Goal: Task Accomplishment & Management: Manage account settings

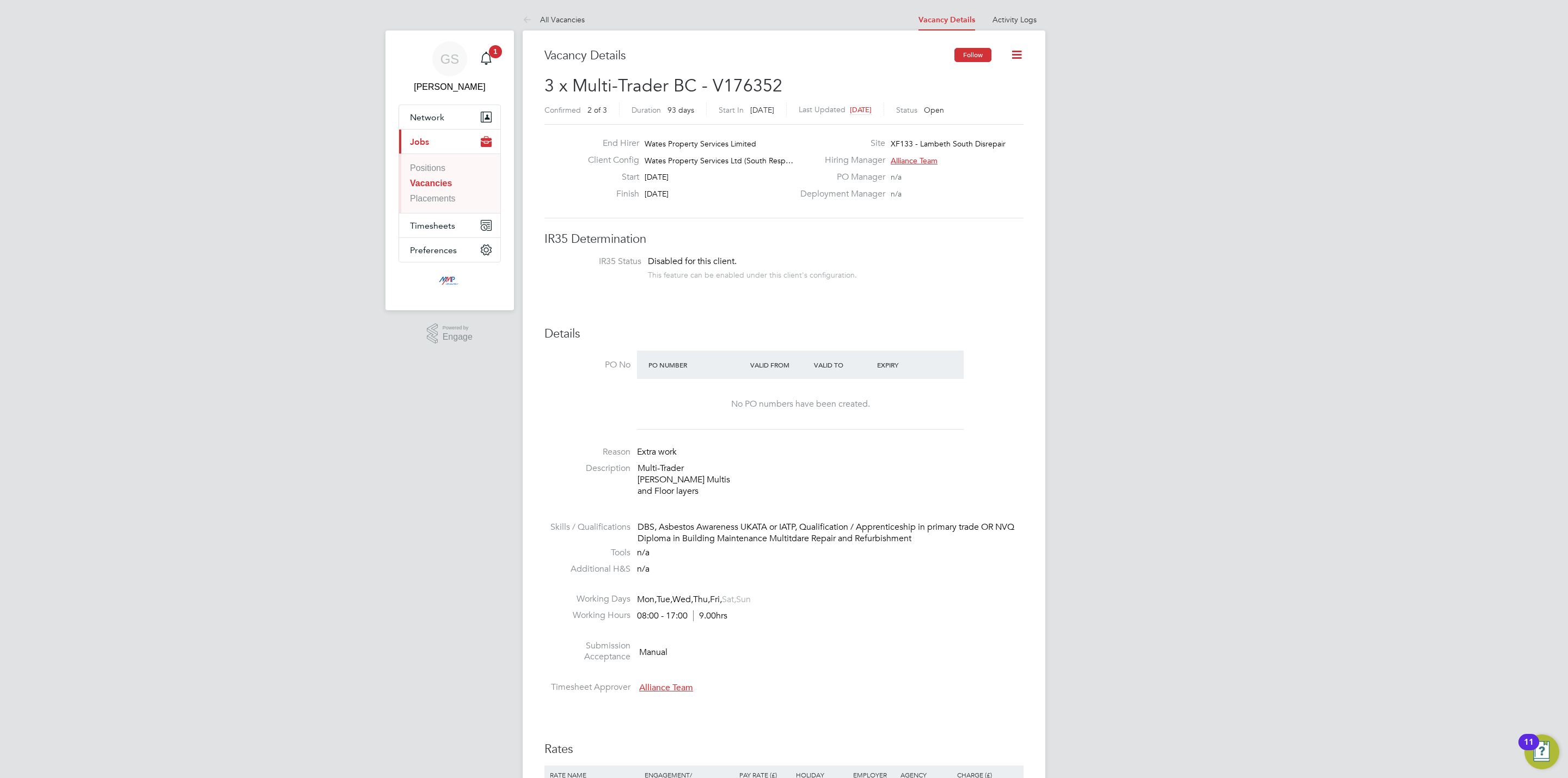
click at [959, 54] on button "Follow" at bounding box center [973, 55] width 37 height 14
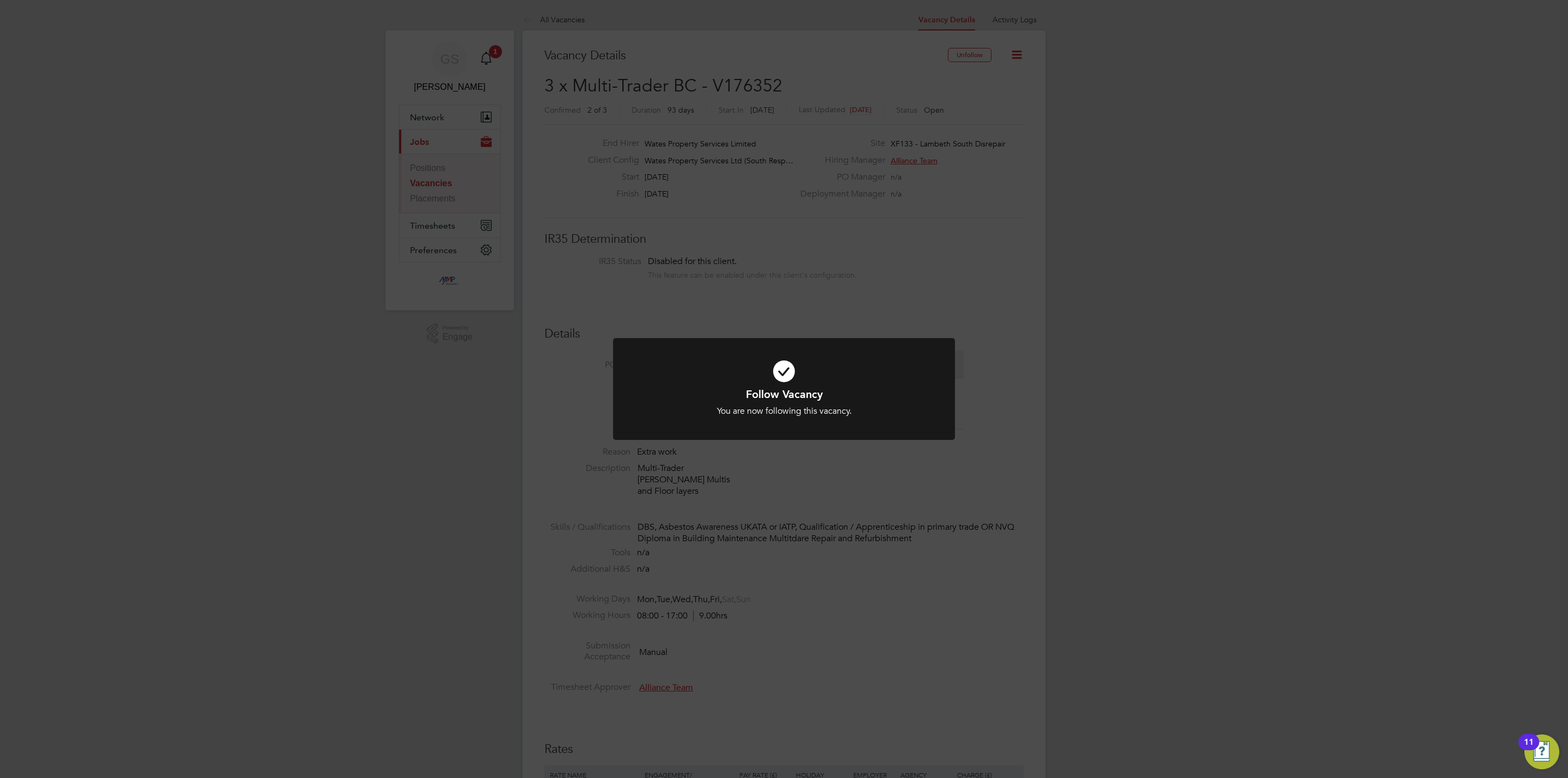
click at [760, 213] on div "Follow Vacancy You are now following this vacancy. Cancel Okay" at bounding box center [784, 389] width 1568 height 778
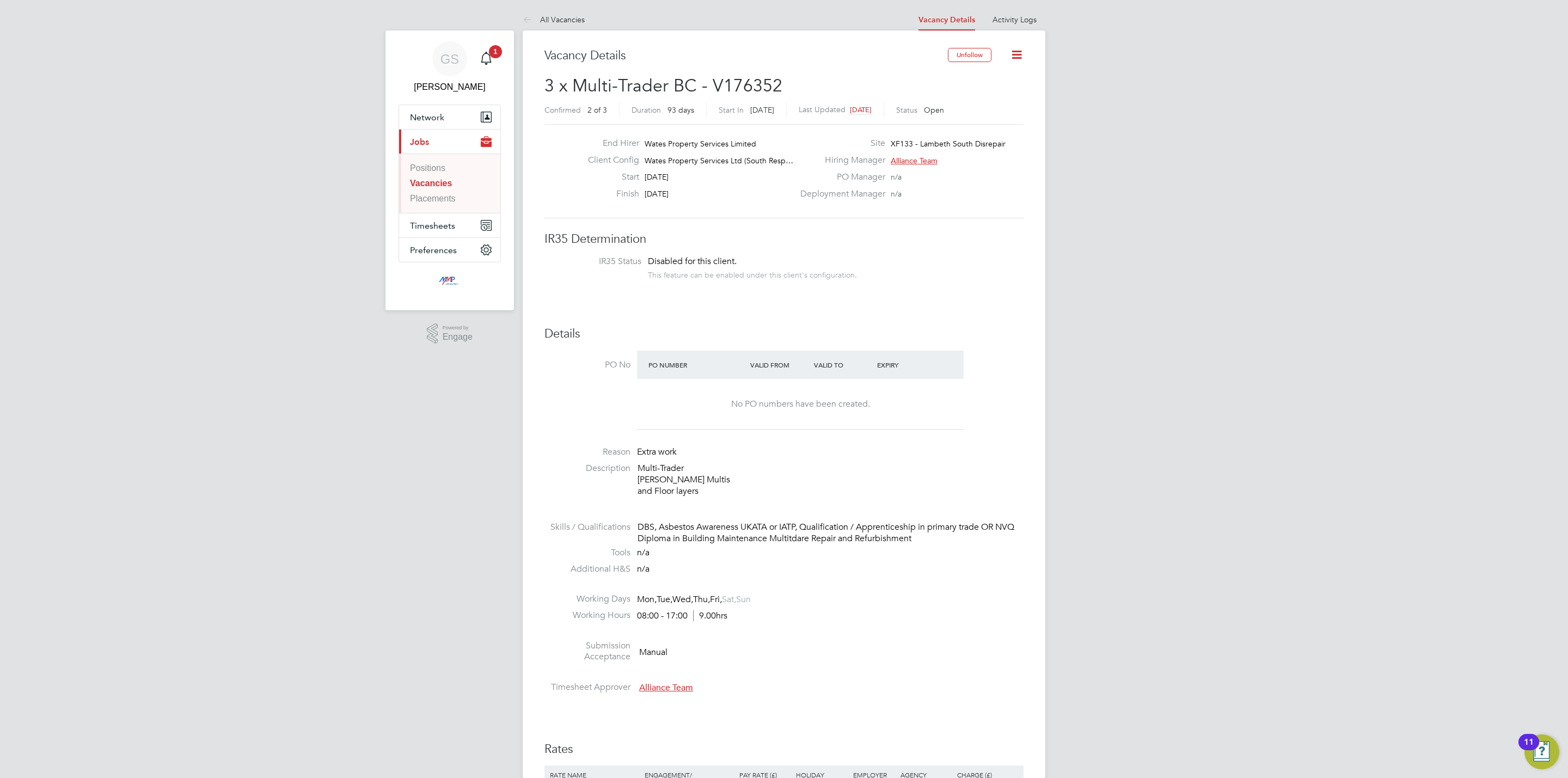
click at [438, 178] on link "Vacancies" at bounding box center [431, 183] width 42 height 9
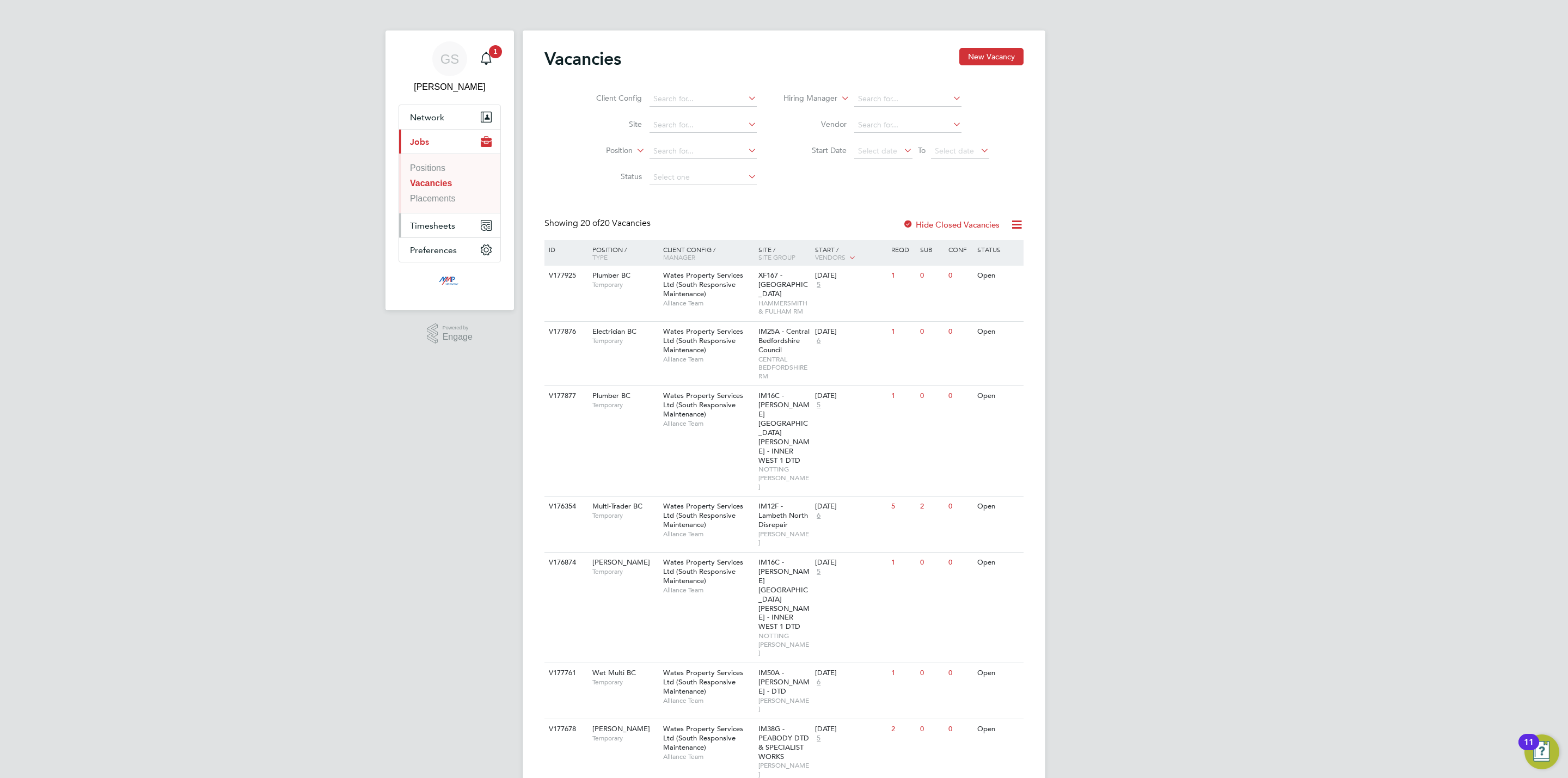
click at [438, 218] on button "Timesheets" at bounding box center [450, 225] width 101 height 24
click at [446, 192] on link "Timesheets" at bounding box center [432, 192] width 44 height 9
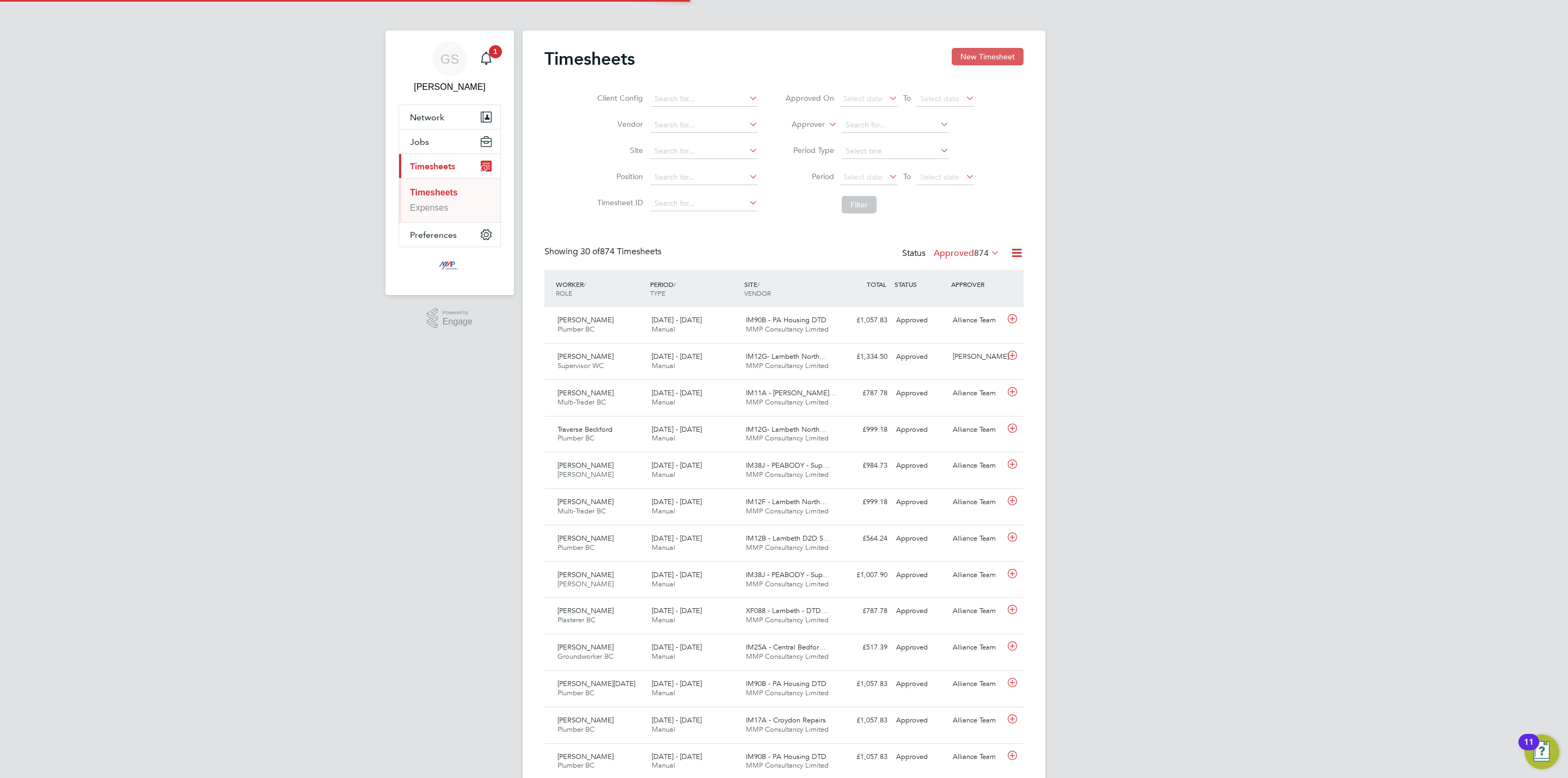
scroll to position [28, 95]
click at [990, 57] on button "New Timesheet" at bounding box center [987, 57] width 72 height 18
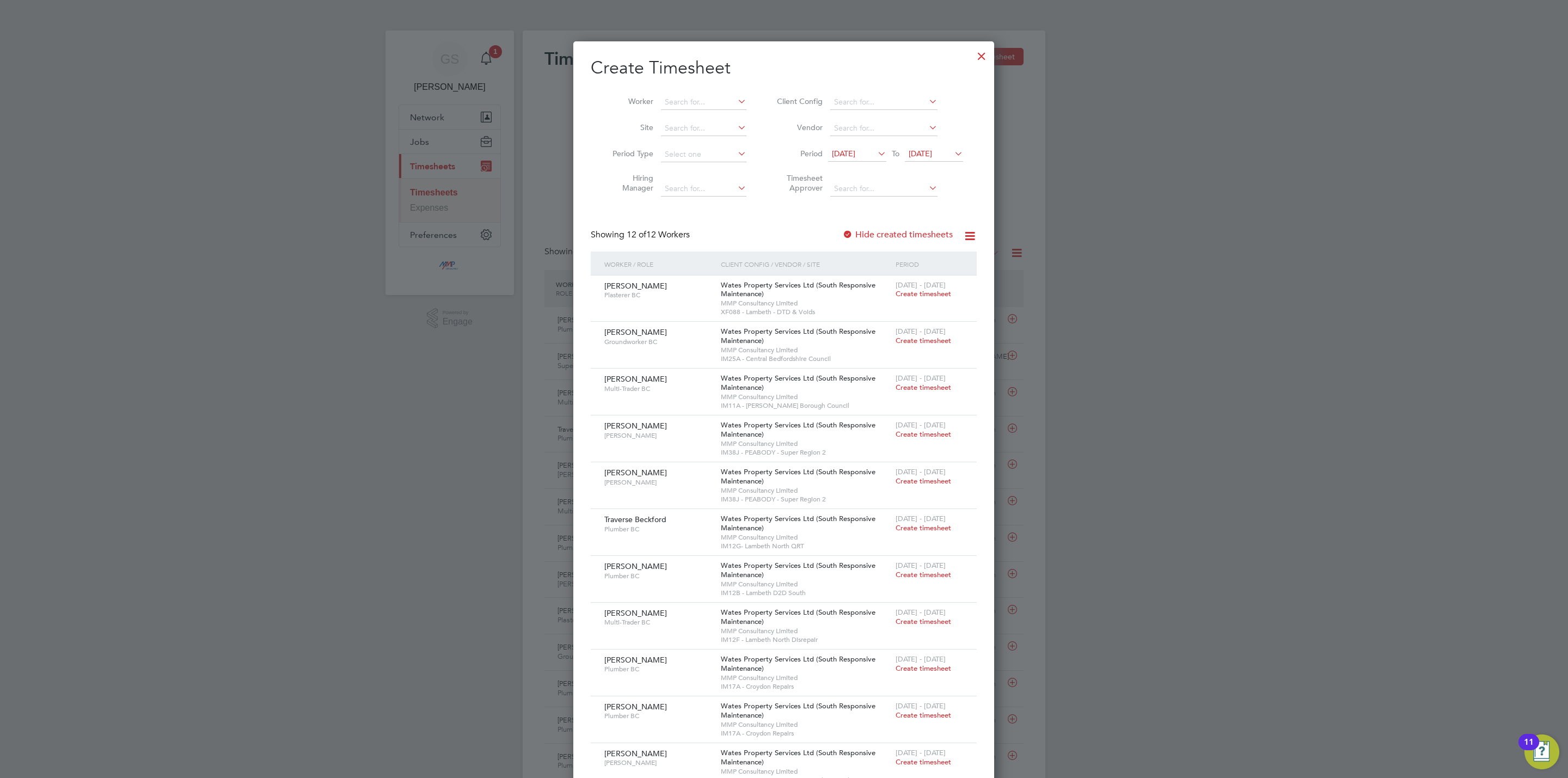
click at [982, 52] on div at bounding box center [982, 54] width 19 height 19
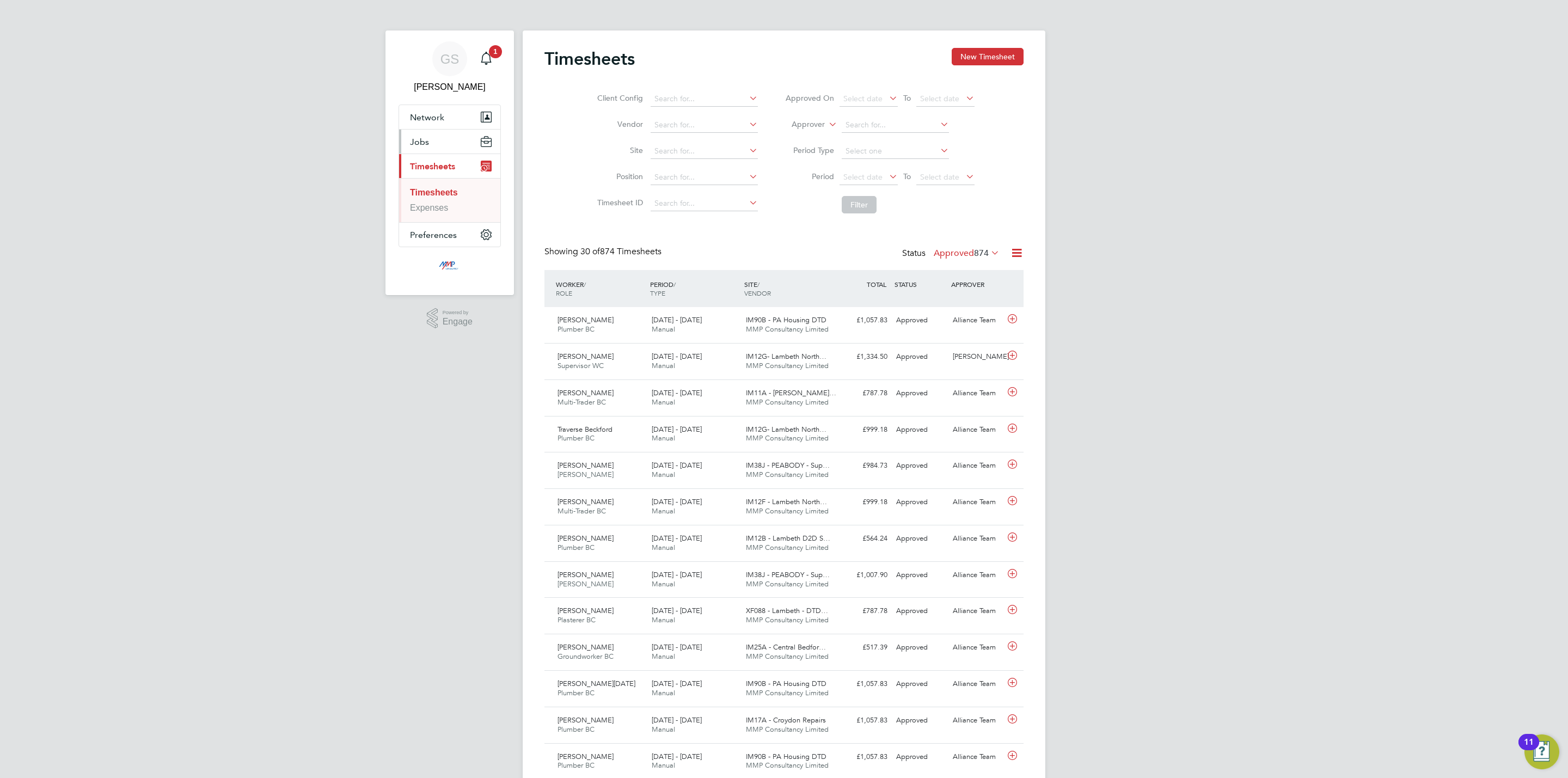
click at [432, 147] on button "Jobs" at bounding box center [450, 141] width 101 height 24
click at [446, 183] on link "Vacancies" at bounding box center [430, 183] width 40 height 9
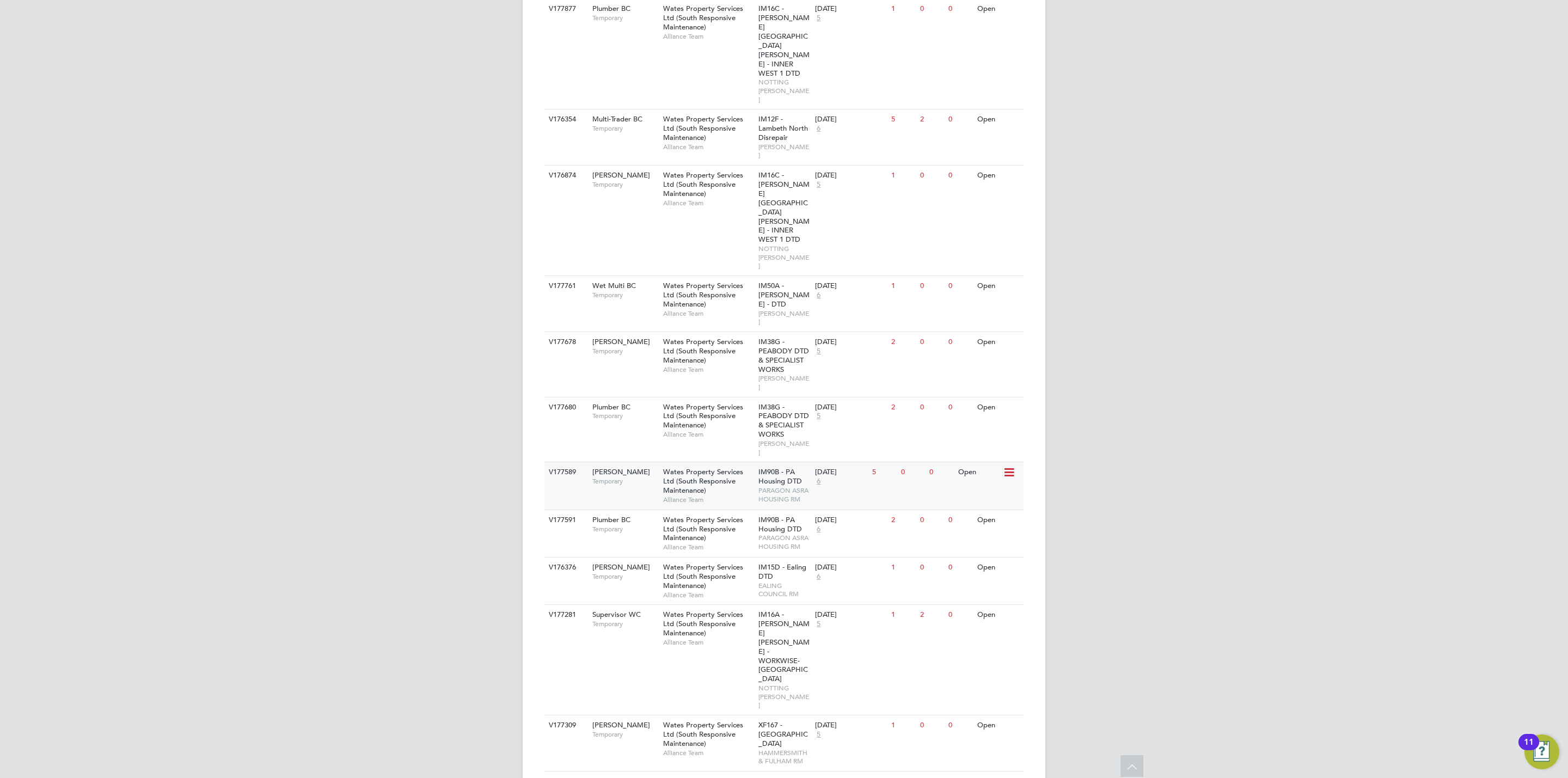
scroll to position [359, 0]
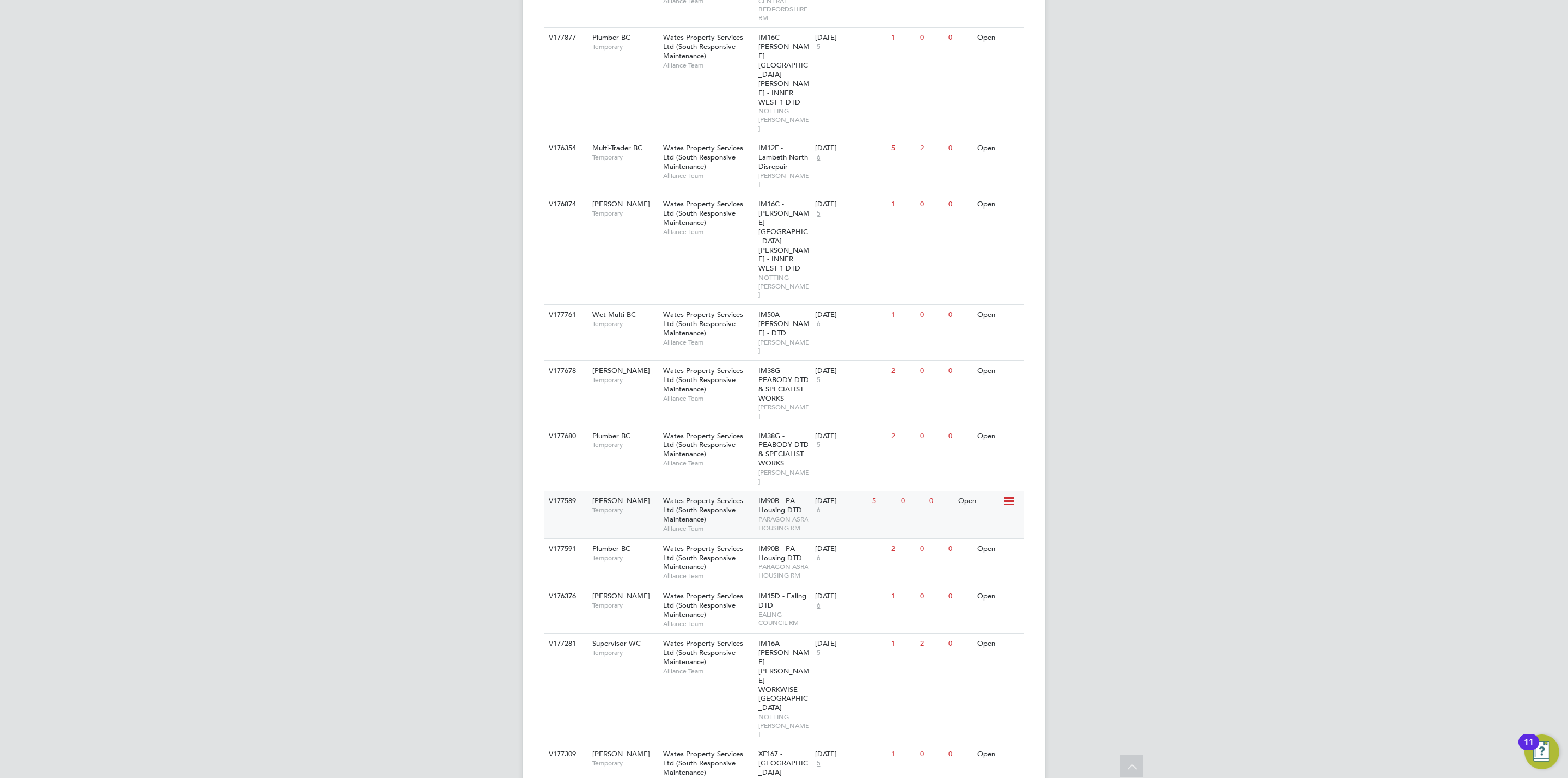
click at [768, 515] on span "PARAGON ASRA HOUSING RM" at bounding box center [784, 524] width 52 height 17
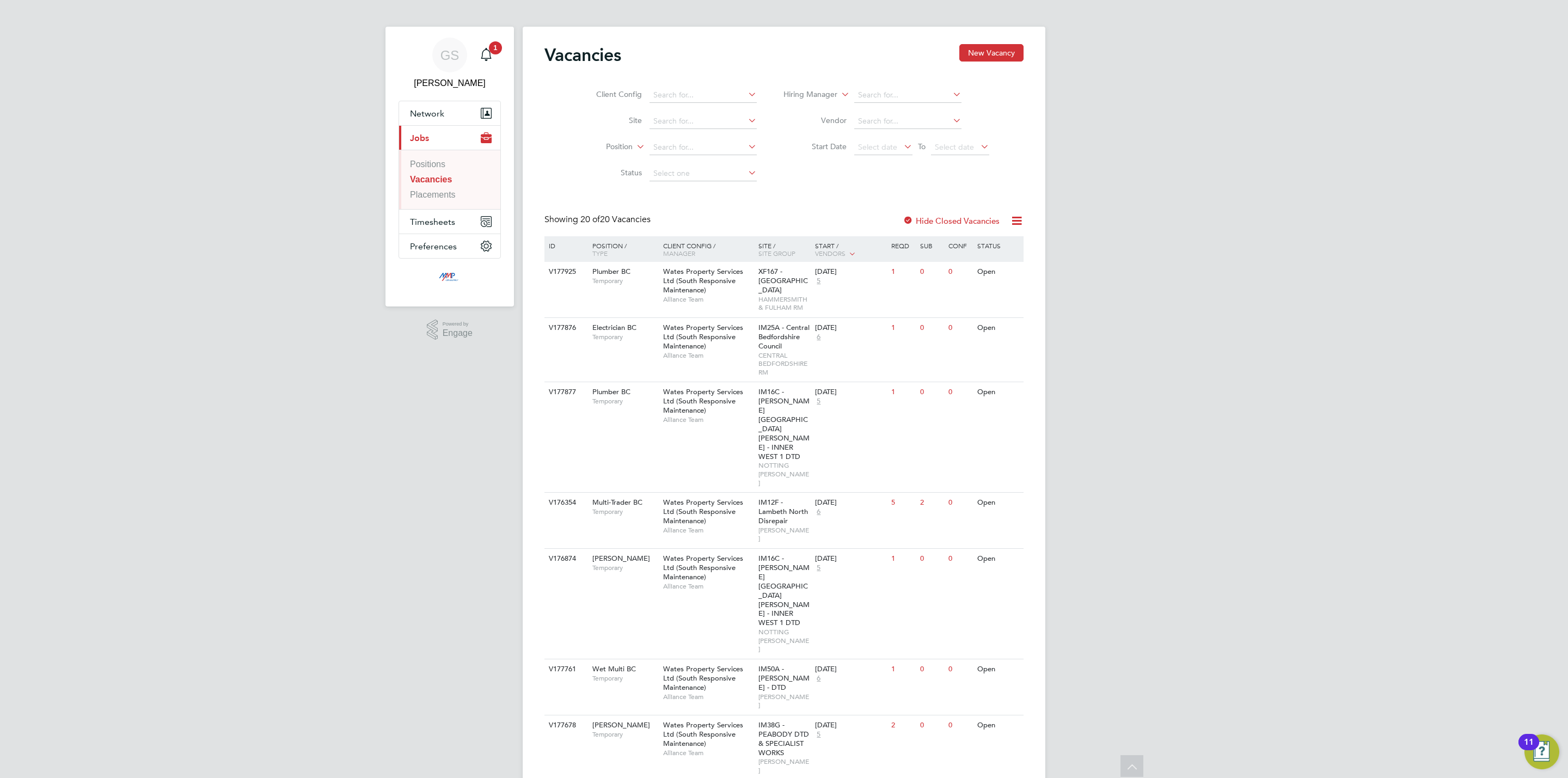
scroll to position [0, 0]
click at [495, 58] on app-alerts-badge "1" at bounding box center [495, 51] width 14 height 15
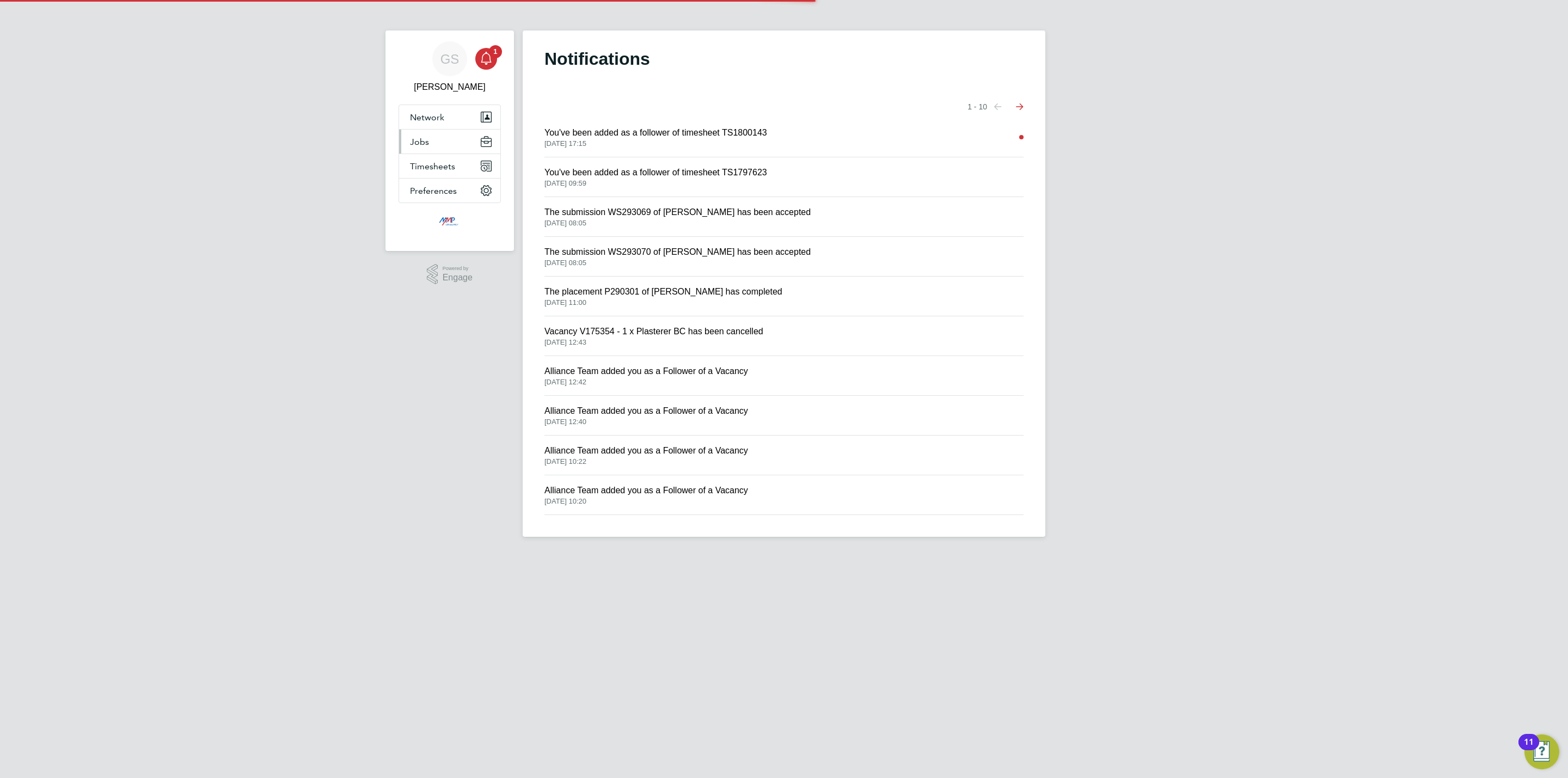
click at [425, 149] on button "Jobs" at bounding box center [450, 141] width 101 height 24
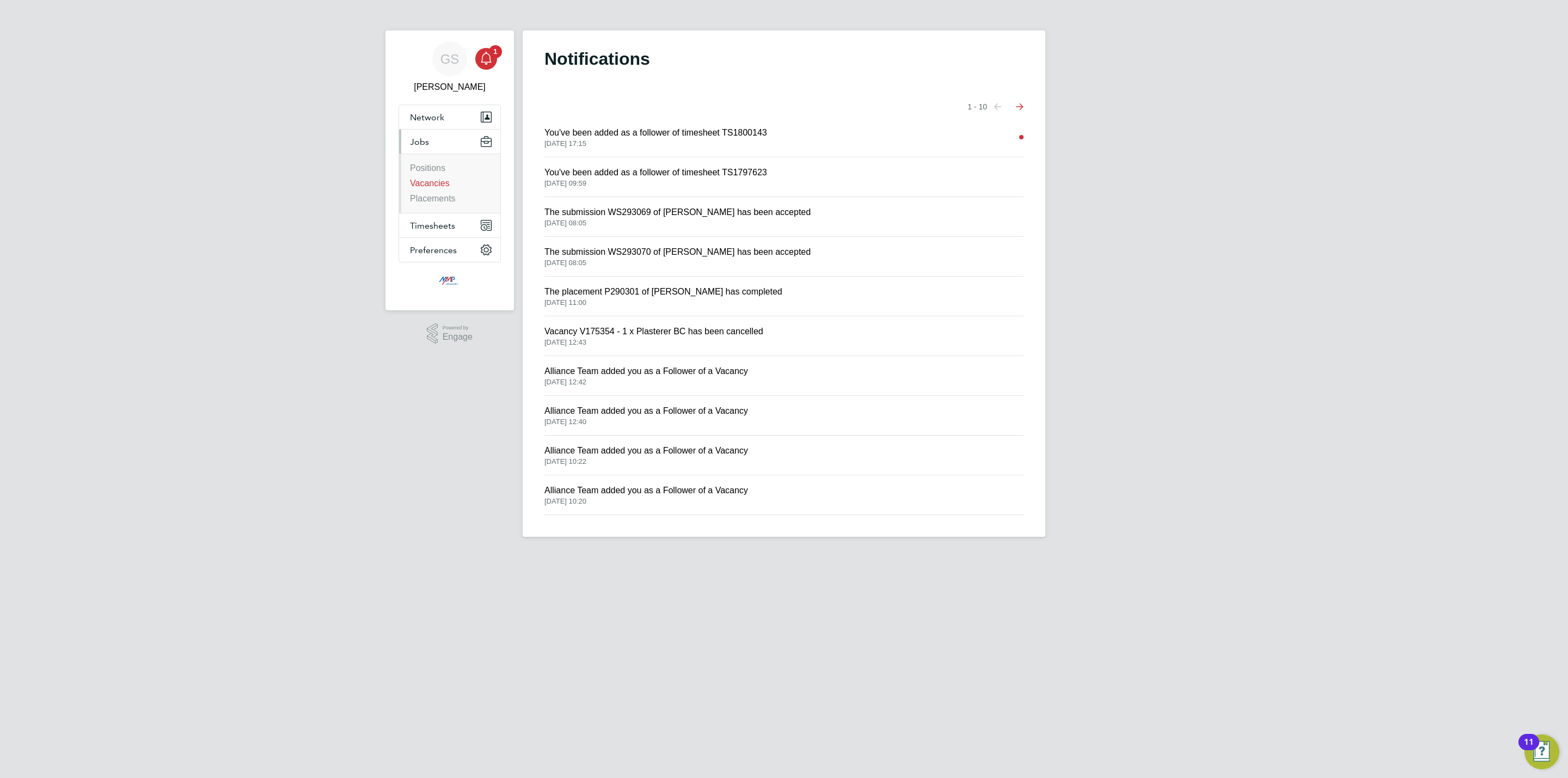
click at [441, 180] on link "Vacancies" at bounding box center [430, 183] width 40 height 9
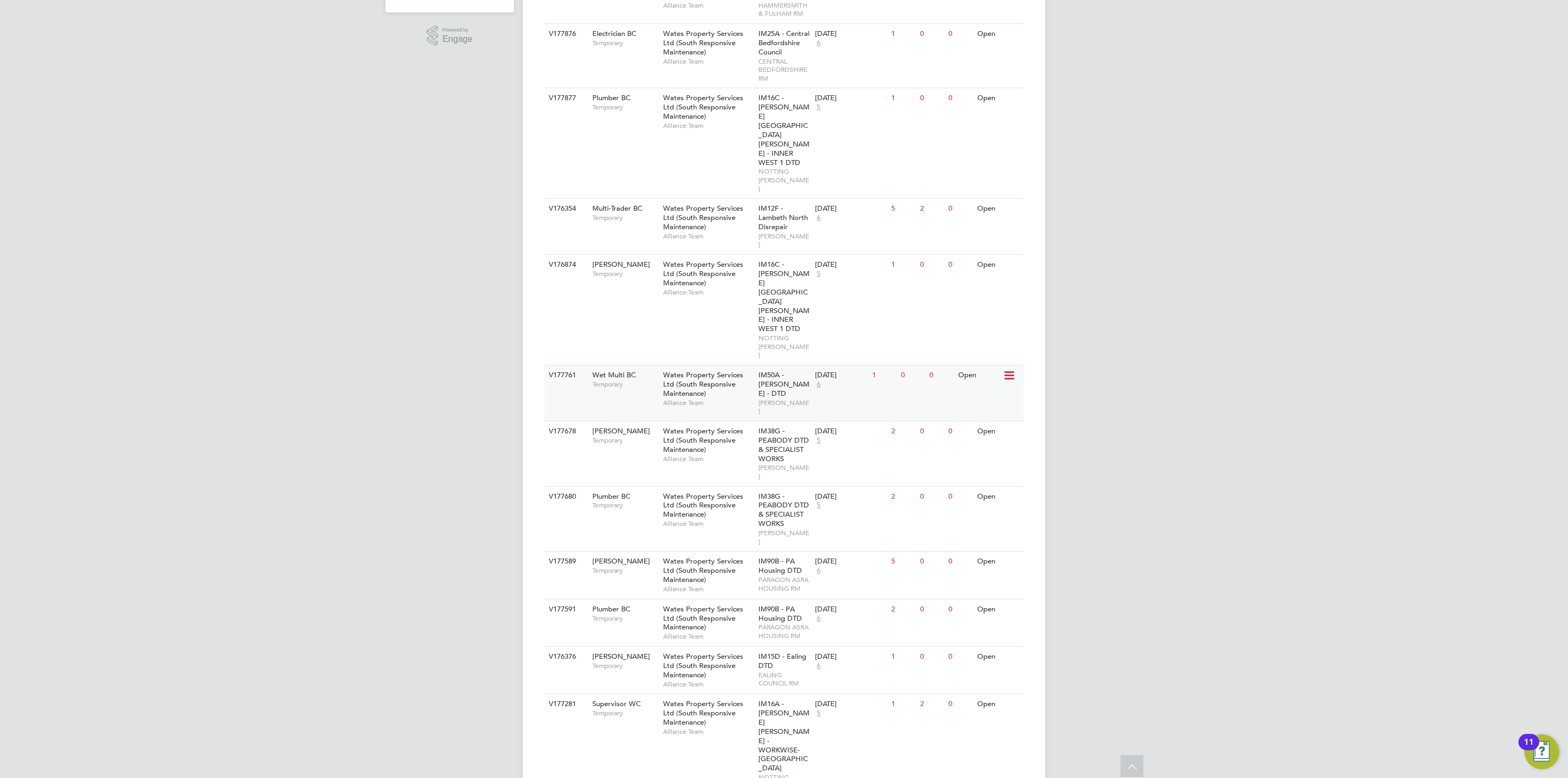
scroll to position [327, 0]
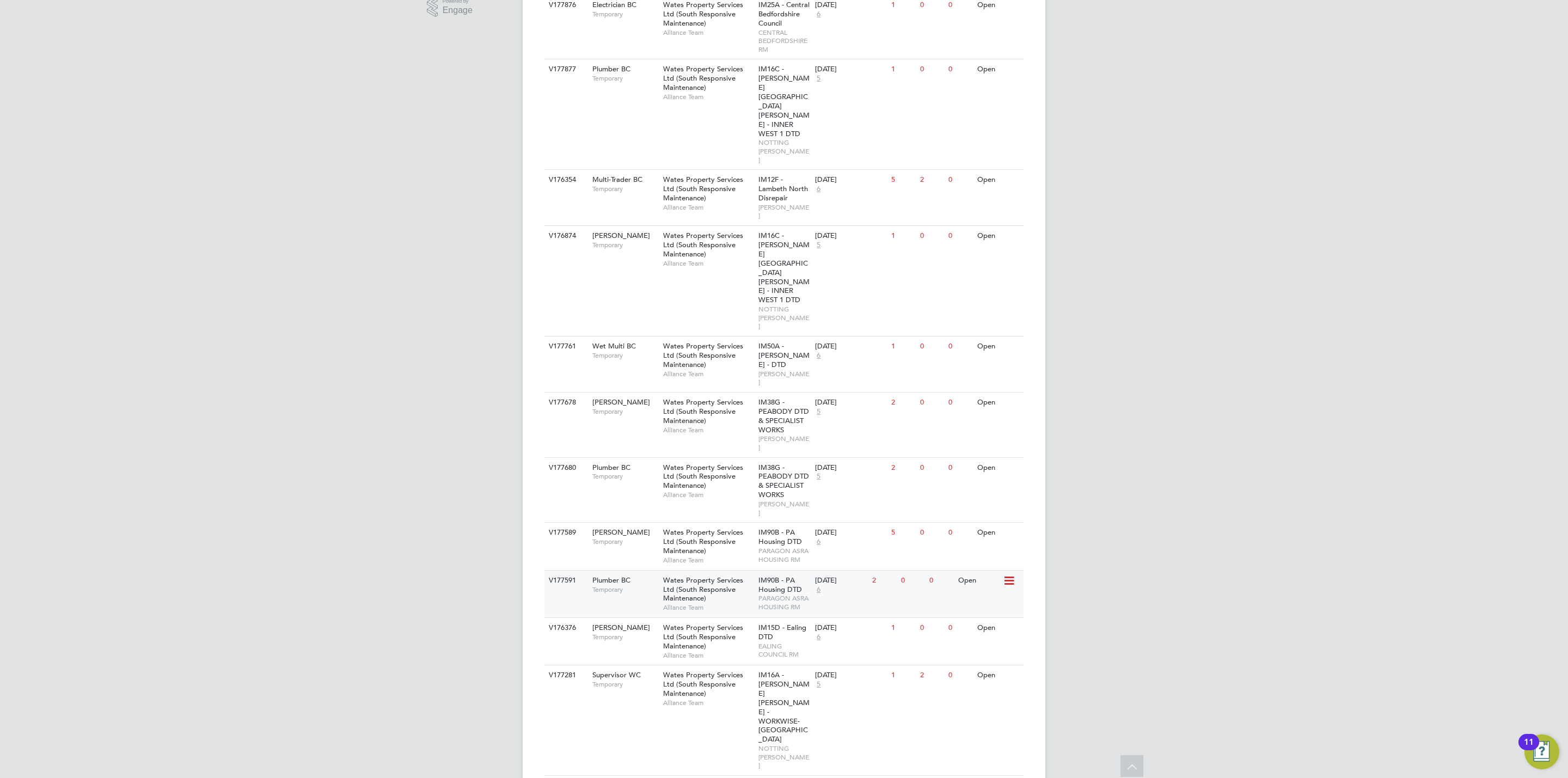
click at [729, 575] on span "Wates Property Services Ltd (South Responsive Maintenance)" at bounding box center [702, 589] width 80 height 28
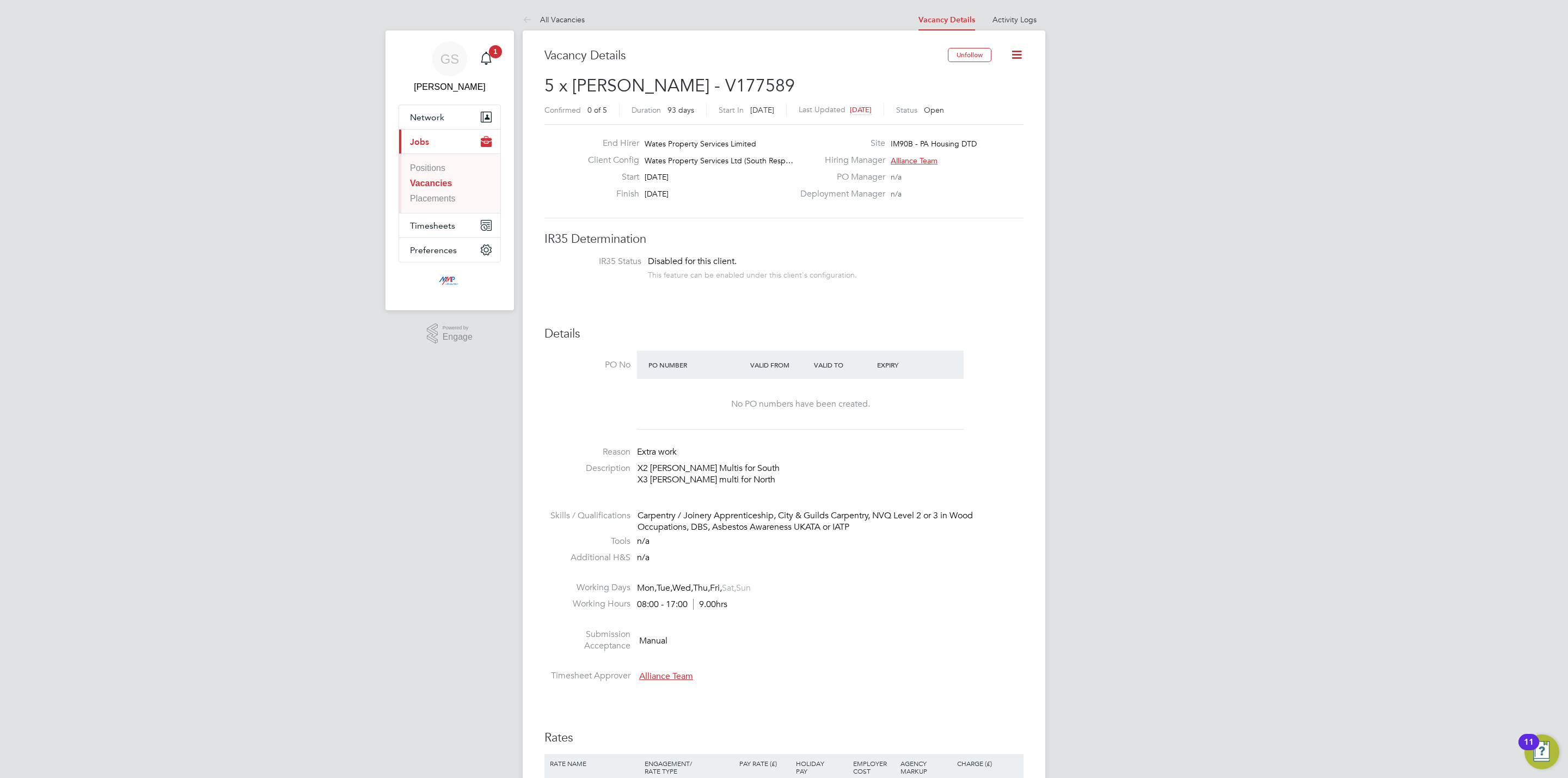
click at [418, 181] on link "Vacancies" at bounding box center [431, 183] width 42 height 9
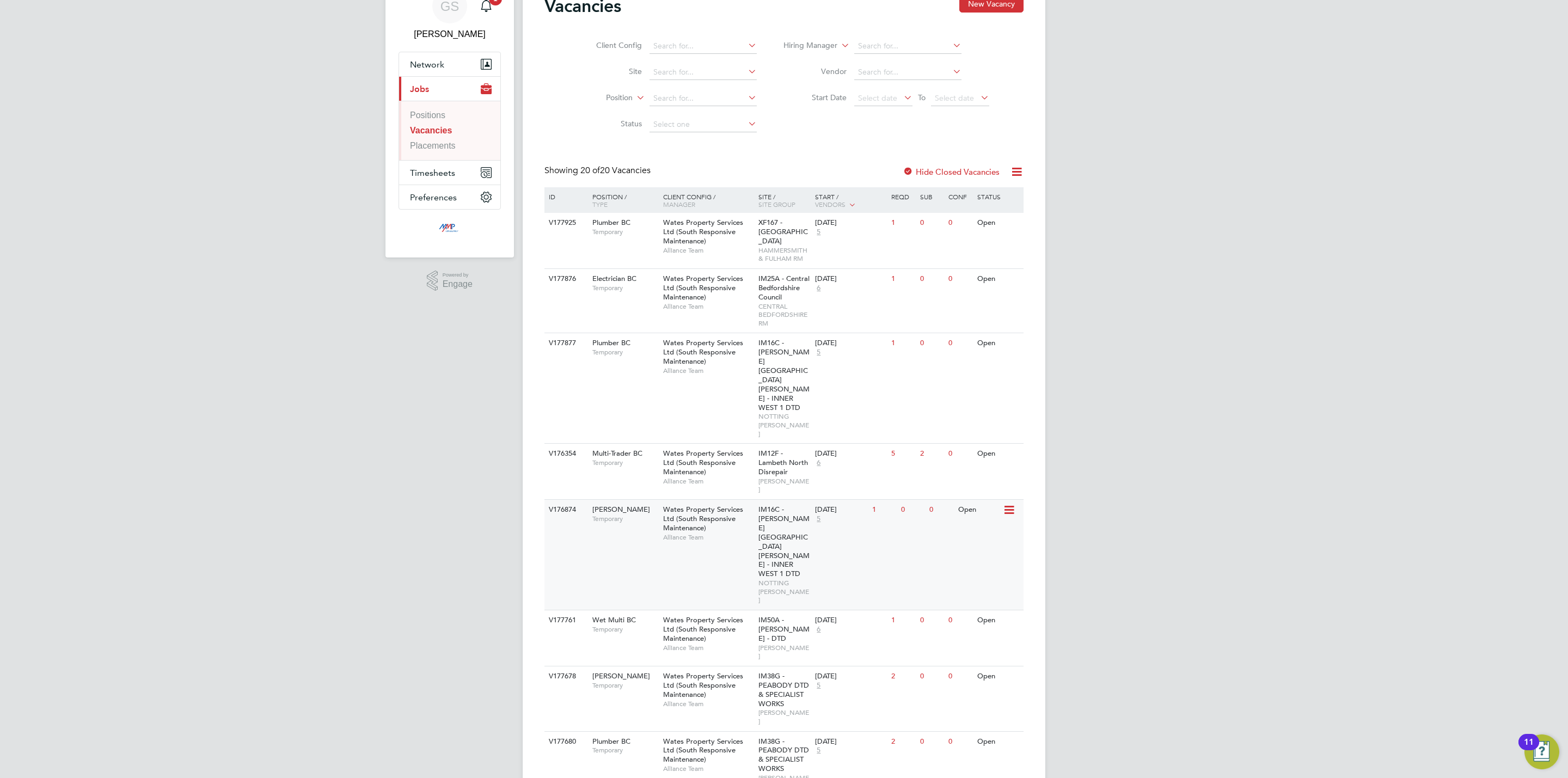
scroll to position [82, 0]
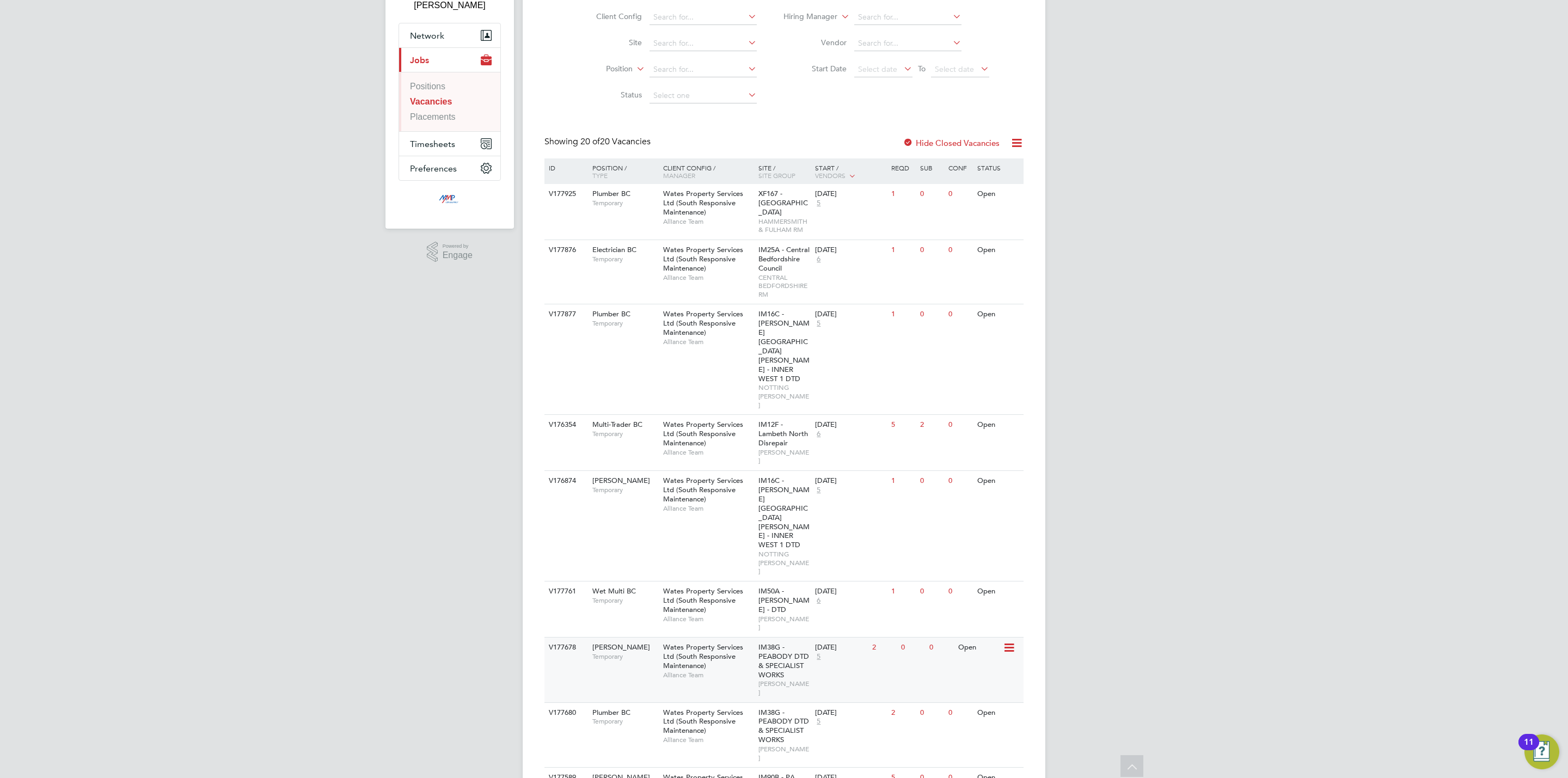
click at [719, 637] on div "Wates Property Services Ltd (South Responsive Maintenance) Alliance Team" at bounding box center [708, 661] width 96 height 47
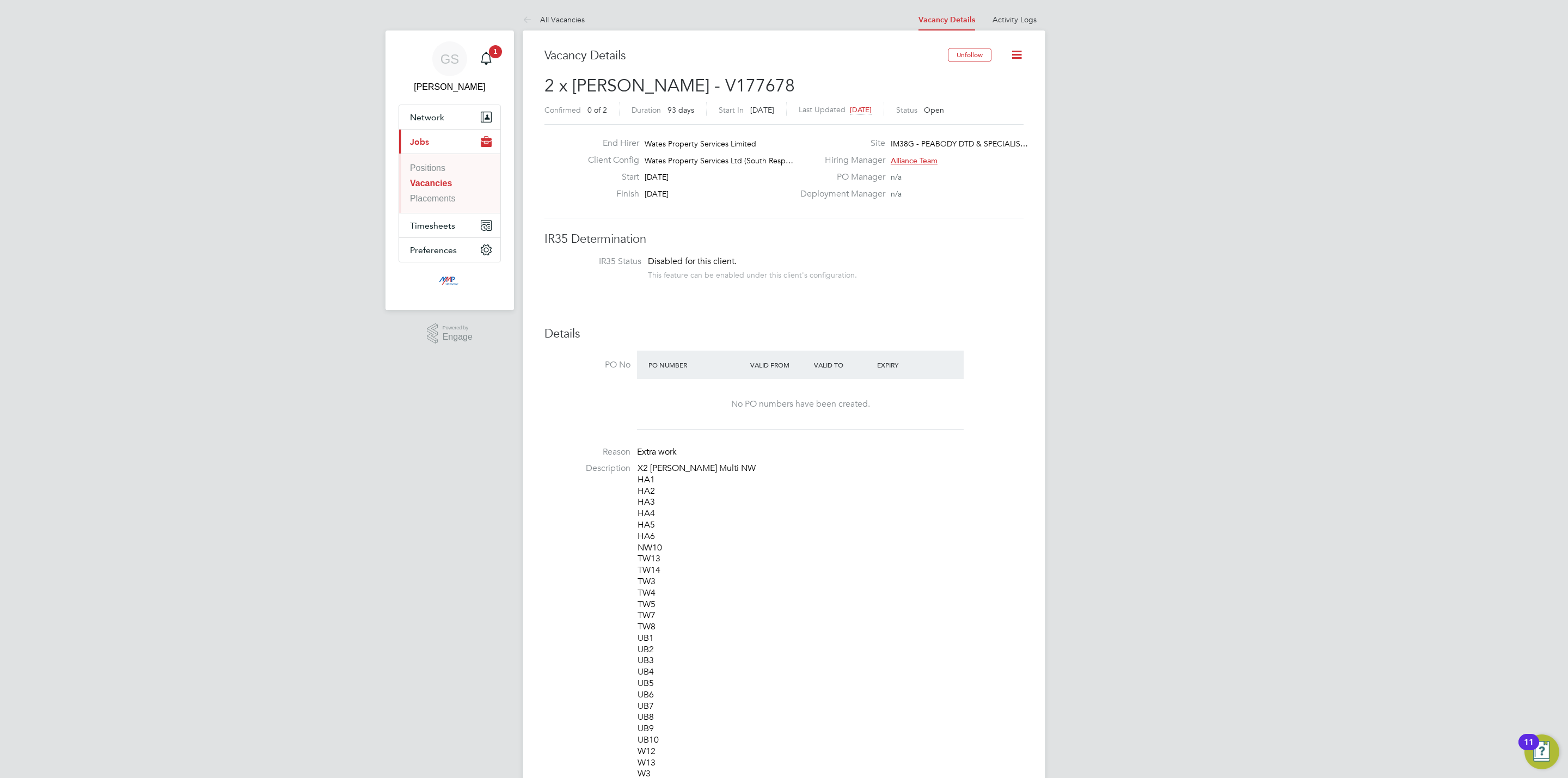
click at [443, 184] on link "Vacancies" at bounding box center [431, 183] width 42 height 9
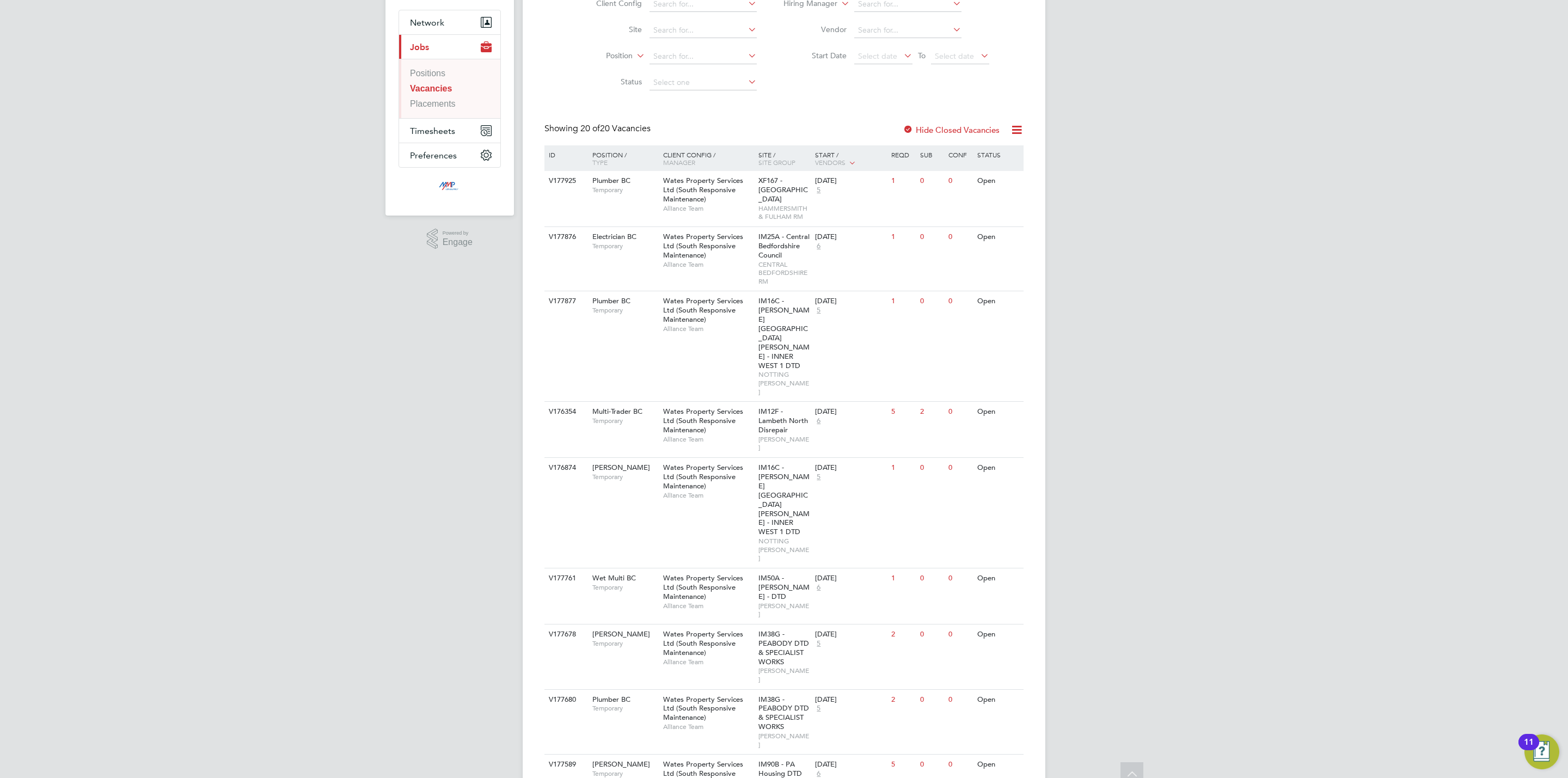
scroll to position [163, 0]
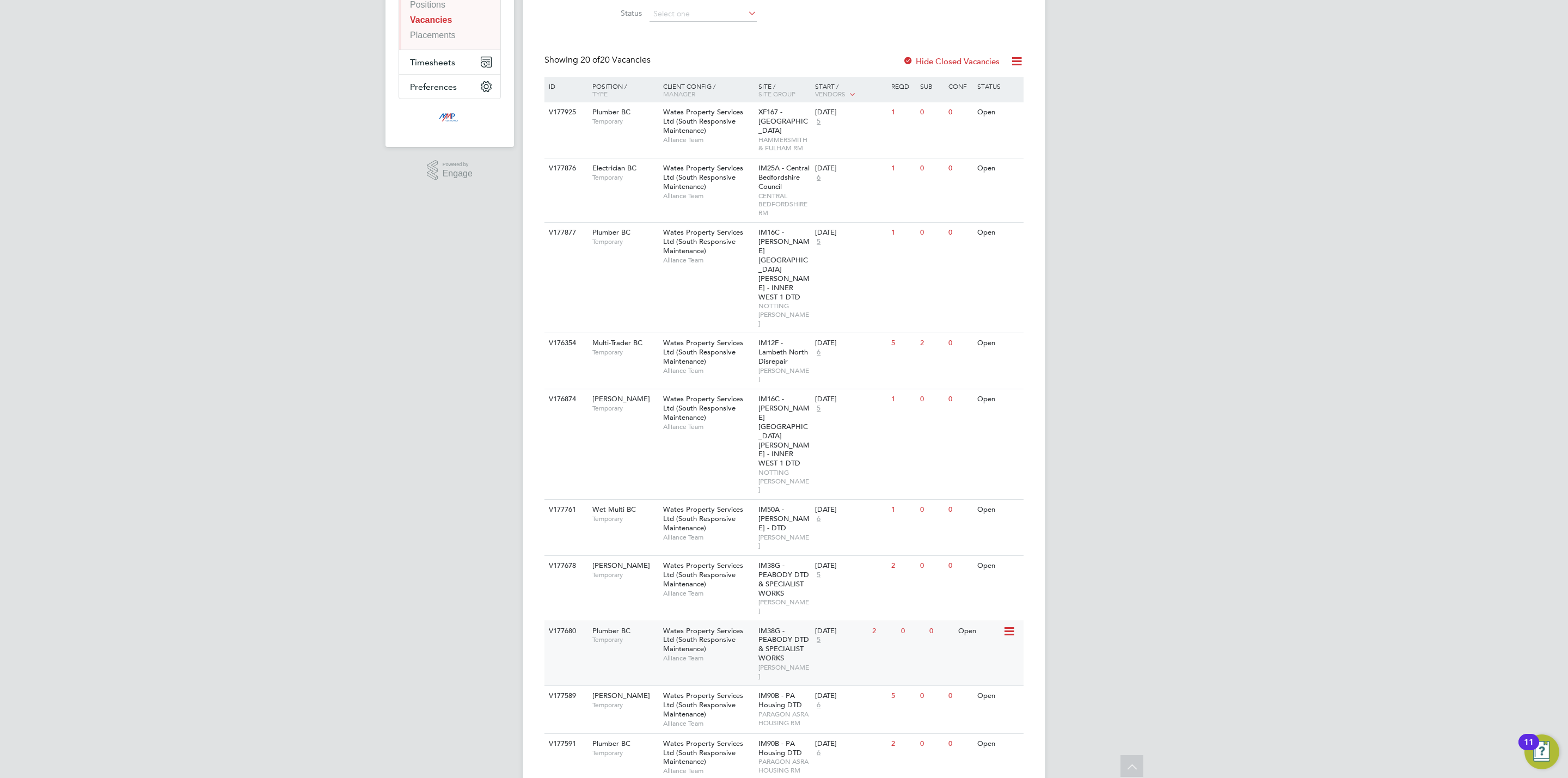
click at [763, 626] on span "IM38G - PEABODY DTD & SPECIALIST WORKS" at bounding box center [783, 645] width 51 height 37
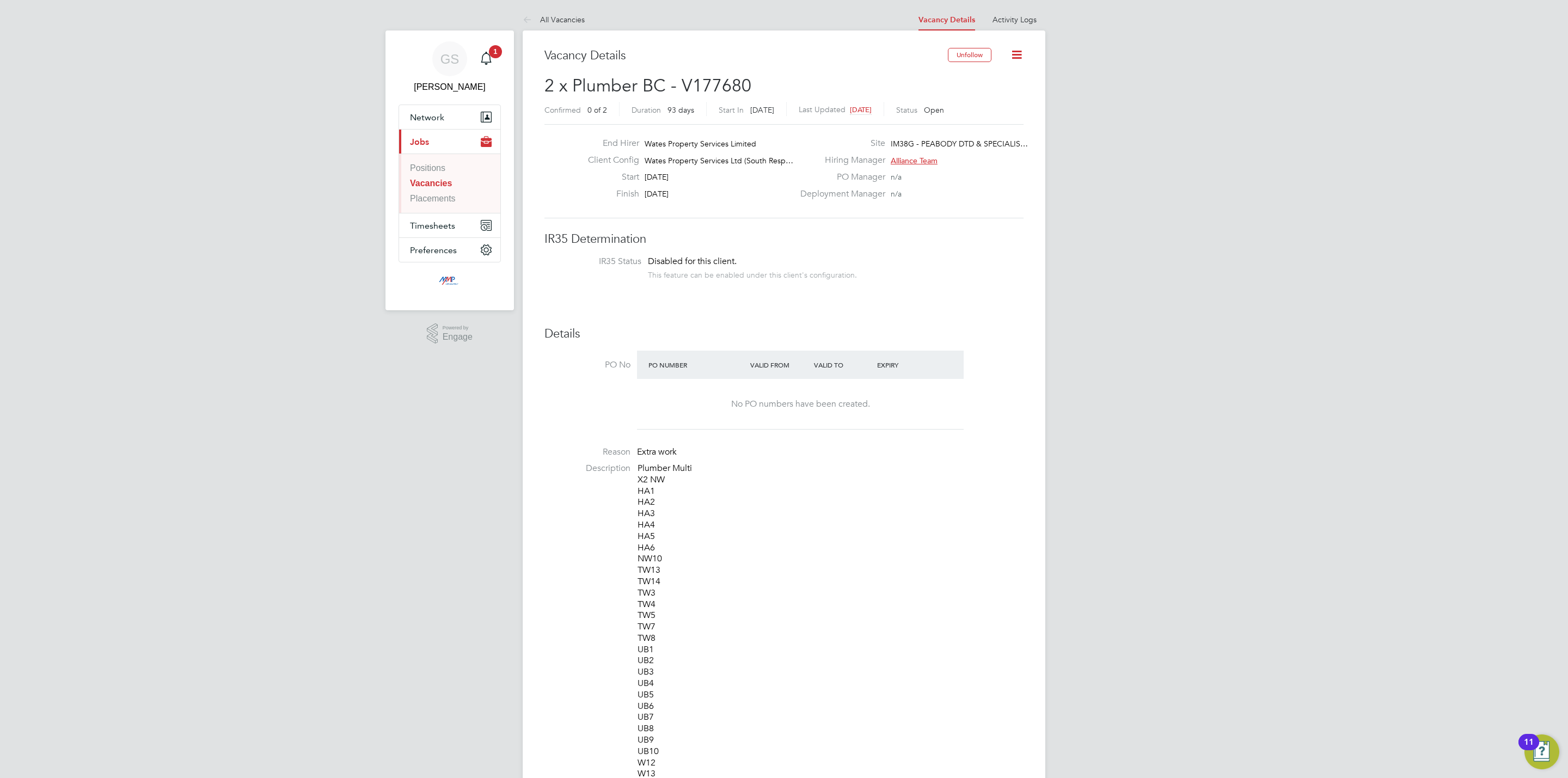
click at [445, 185] on link "Vacancies" at bounding box center [431, 183] width 42 height 9
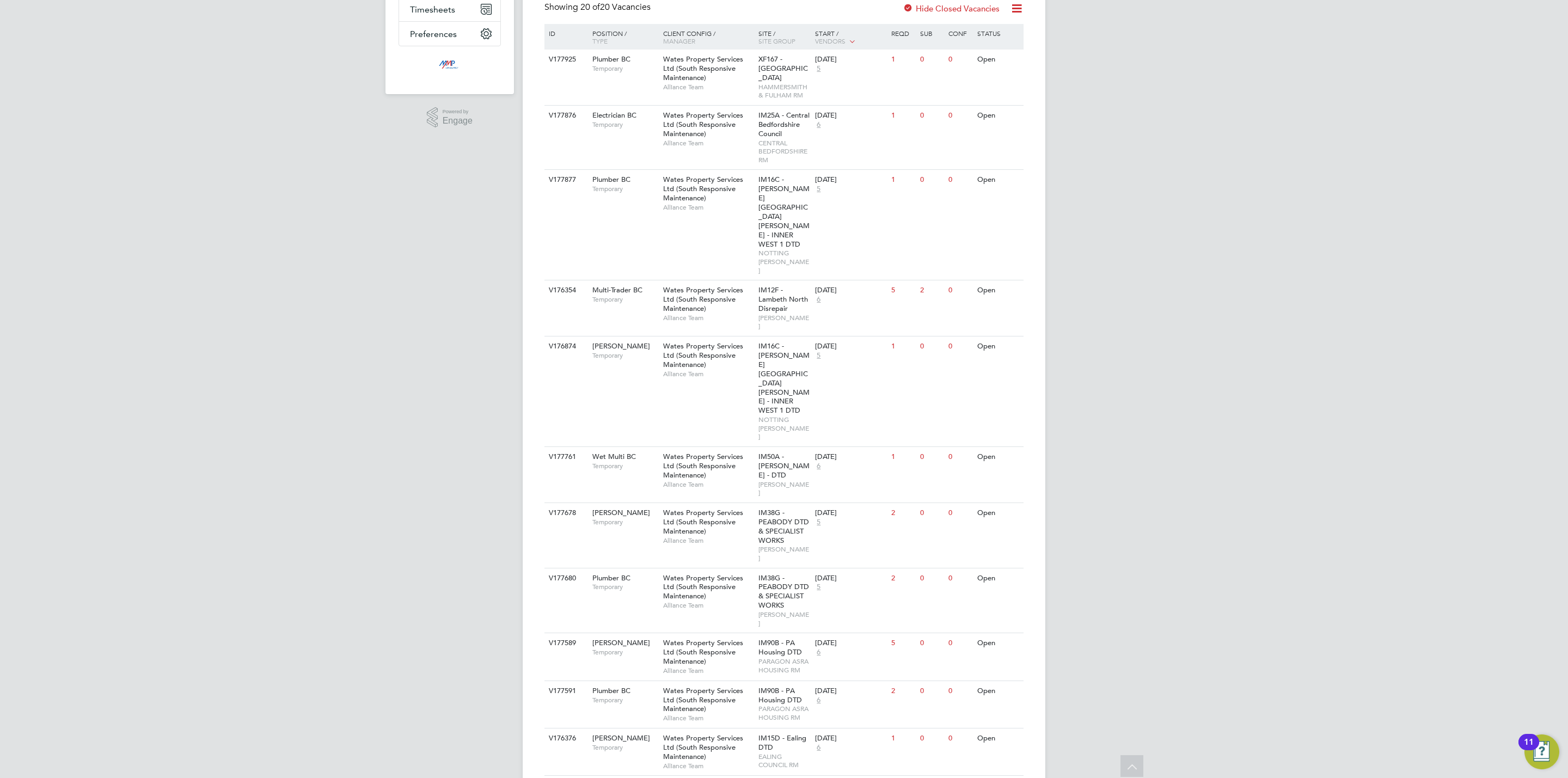
scroll to position [245, 0]
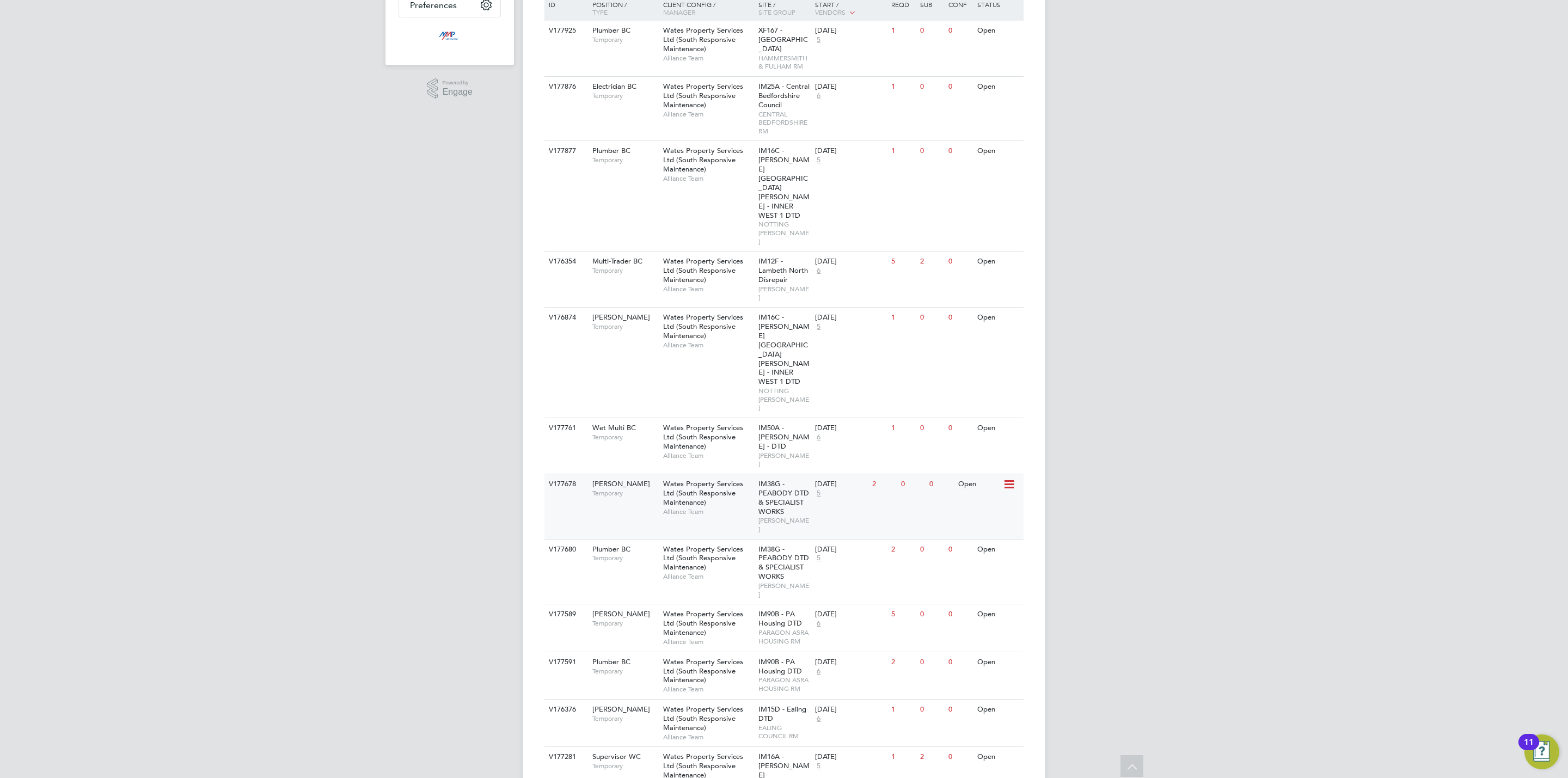
click at [782, 479] on span "IM38G - PEABODY DTD & SPECIALIST WORKS" at bounding box center [783, 497] width 51 height 37
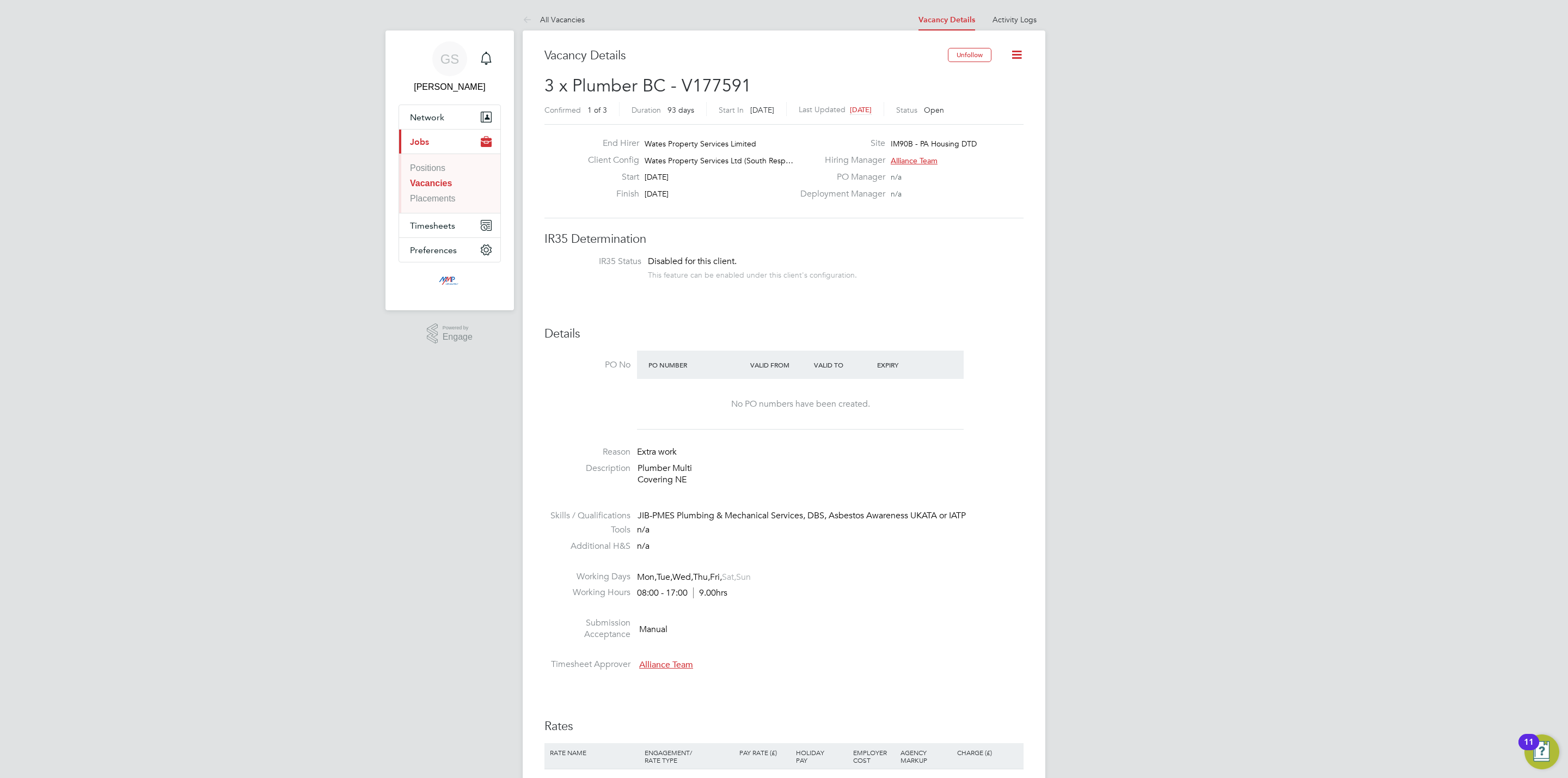
click at [438, 187] on link "Vacancies" at bounding box center [431, 183] width 42 height 9
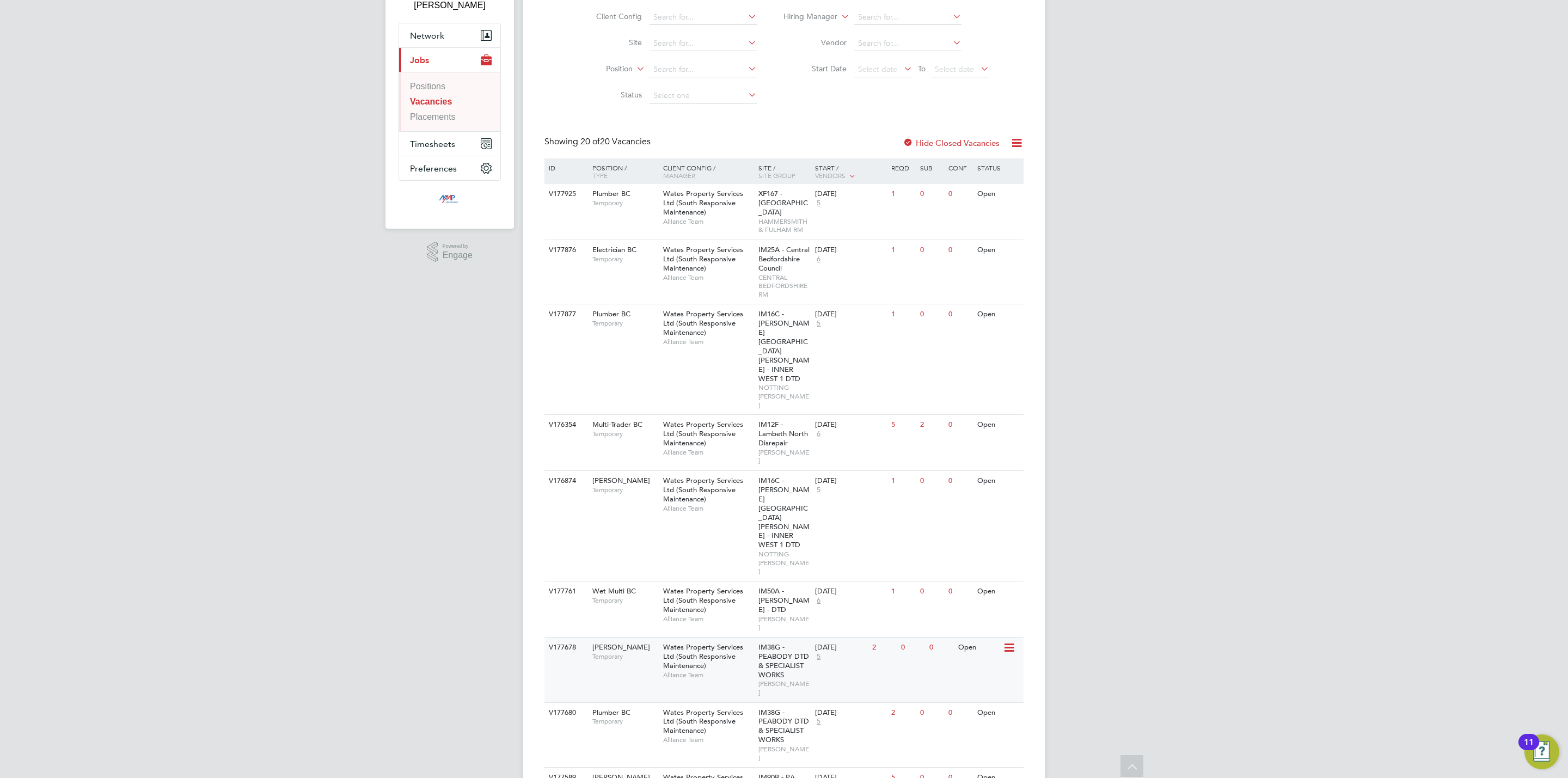
scroll to position [163, 0]
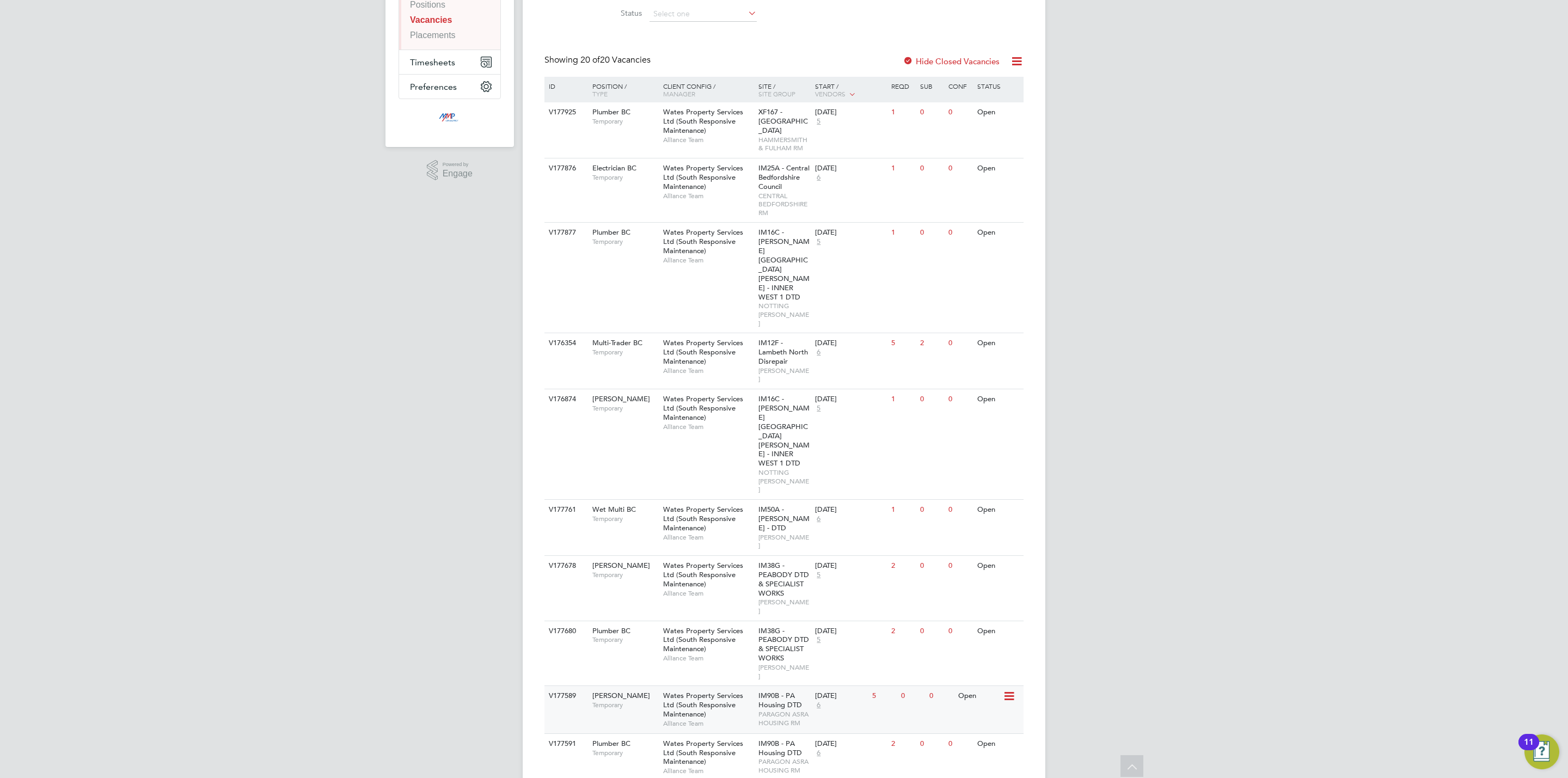
click at [747, 686] on div "Wates Property Services Ltd (South Responsive Maintenance) Alliance Team" at bounding box center [708, 709] width 96 height 47
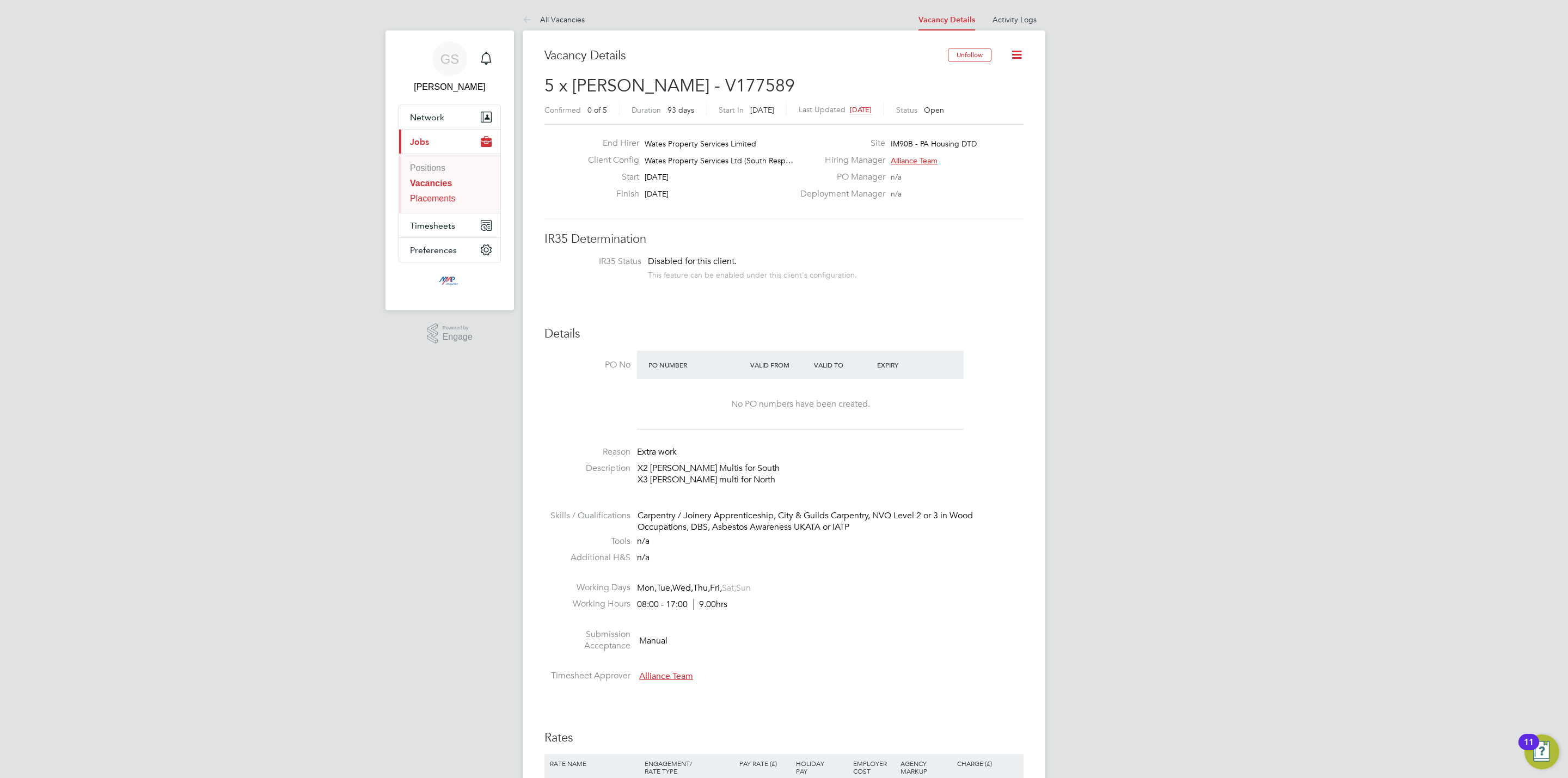
click at [430, 195] on link "Placements" at bounding box center [433, 198] width 46 height 9
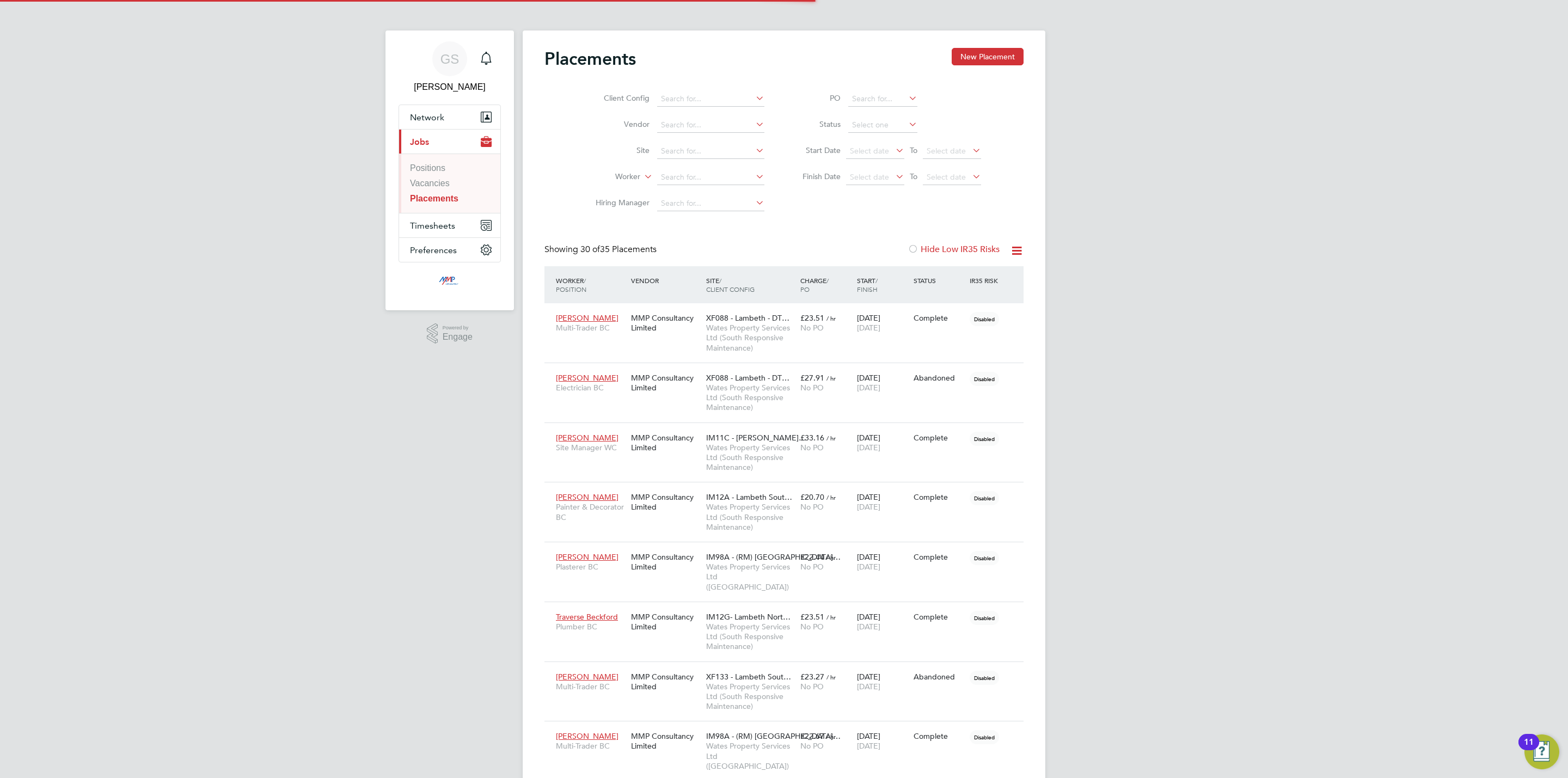
scroll to position [31, 75]
click at [439, 180] on link "Vacancies" at bounding box center [430, 183] width 40 height 9
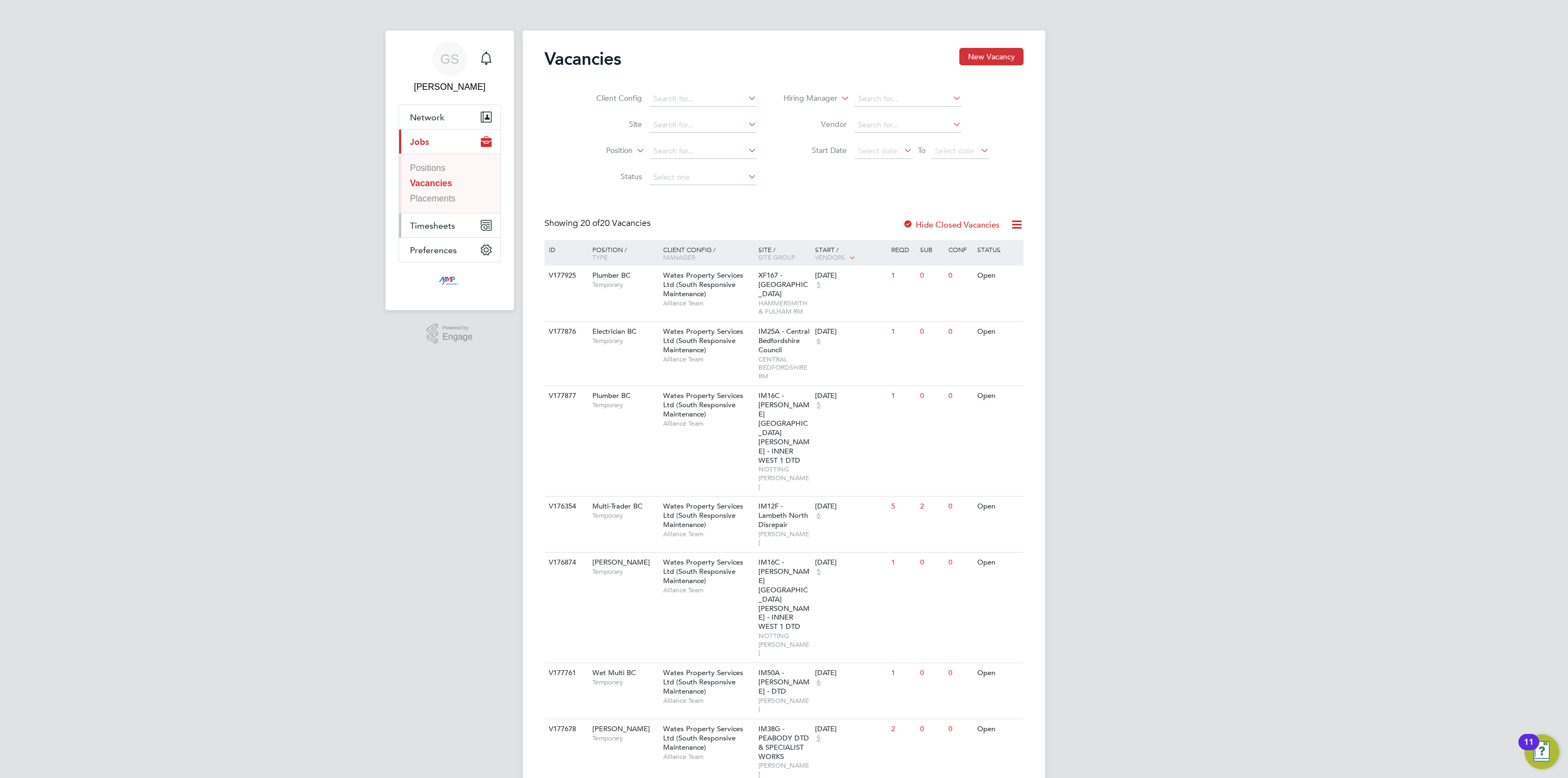
click at [456, 226] on button "Timesheets" at bounding box center [450, 225] width 101 height 24
click at [443, 197] on link "Timesheets" at bounding box center [432, 192] width 44 height 9
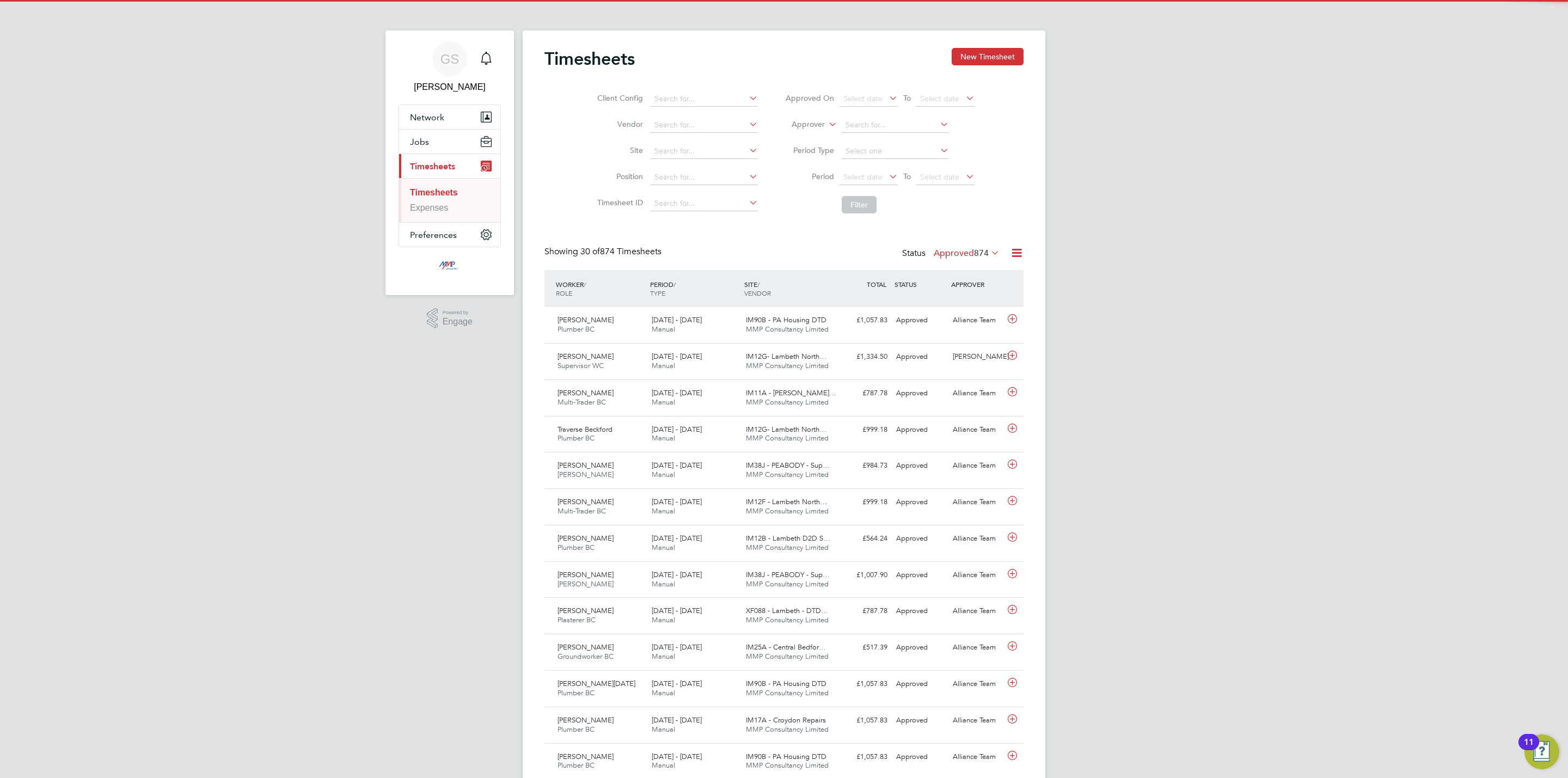
scroll to position [28, 95]
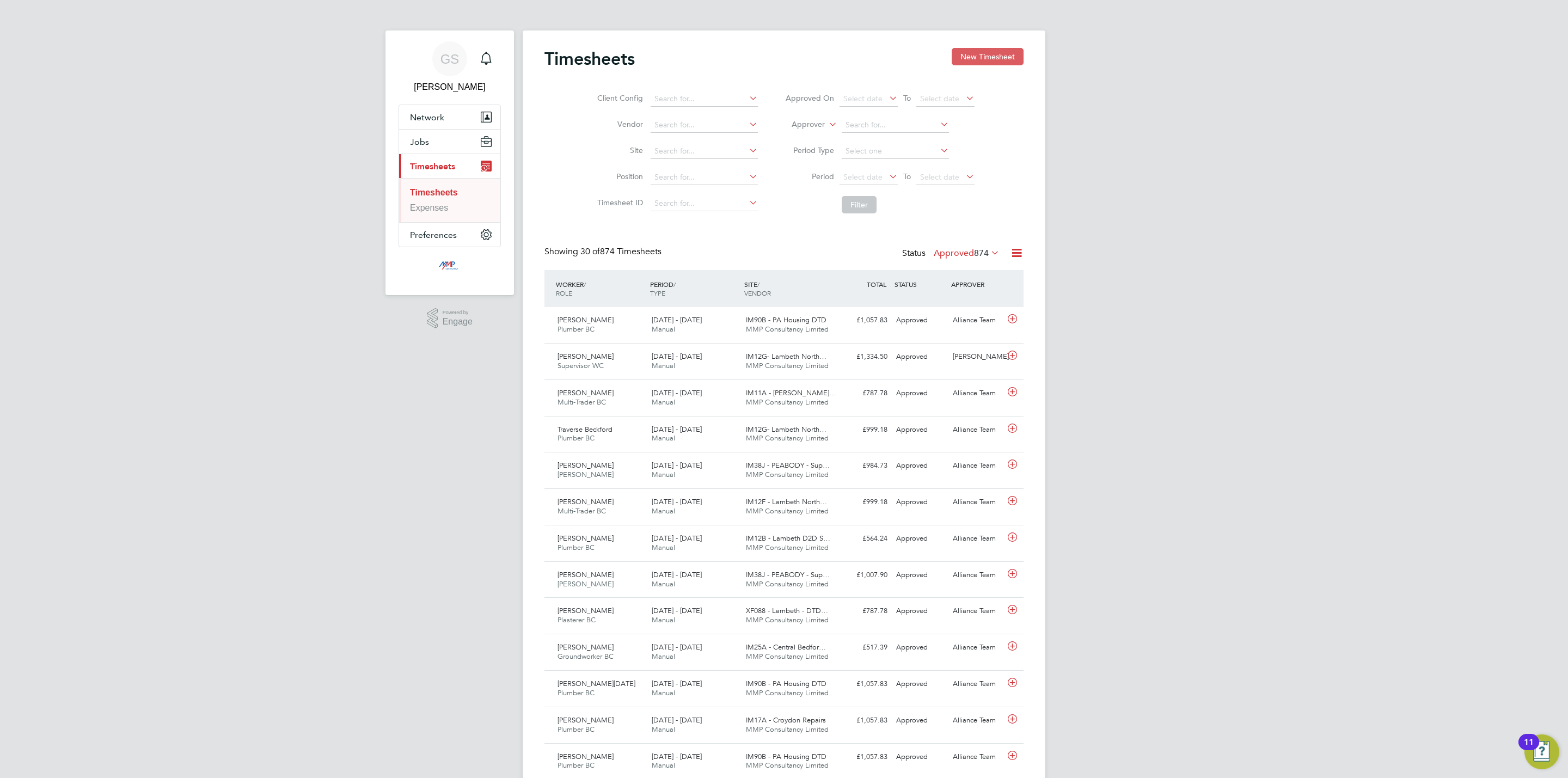
click at [998, 53] on button "New Timesheet" at bounding box center [987, 57] width 72 height 18
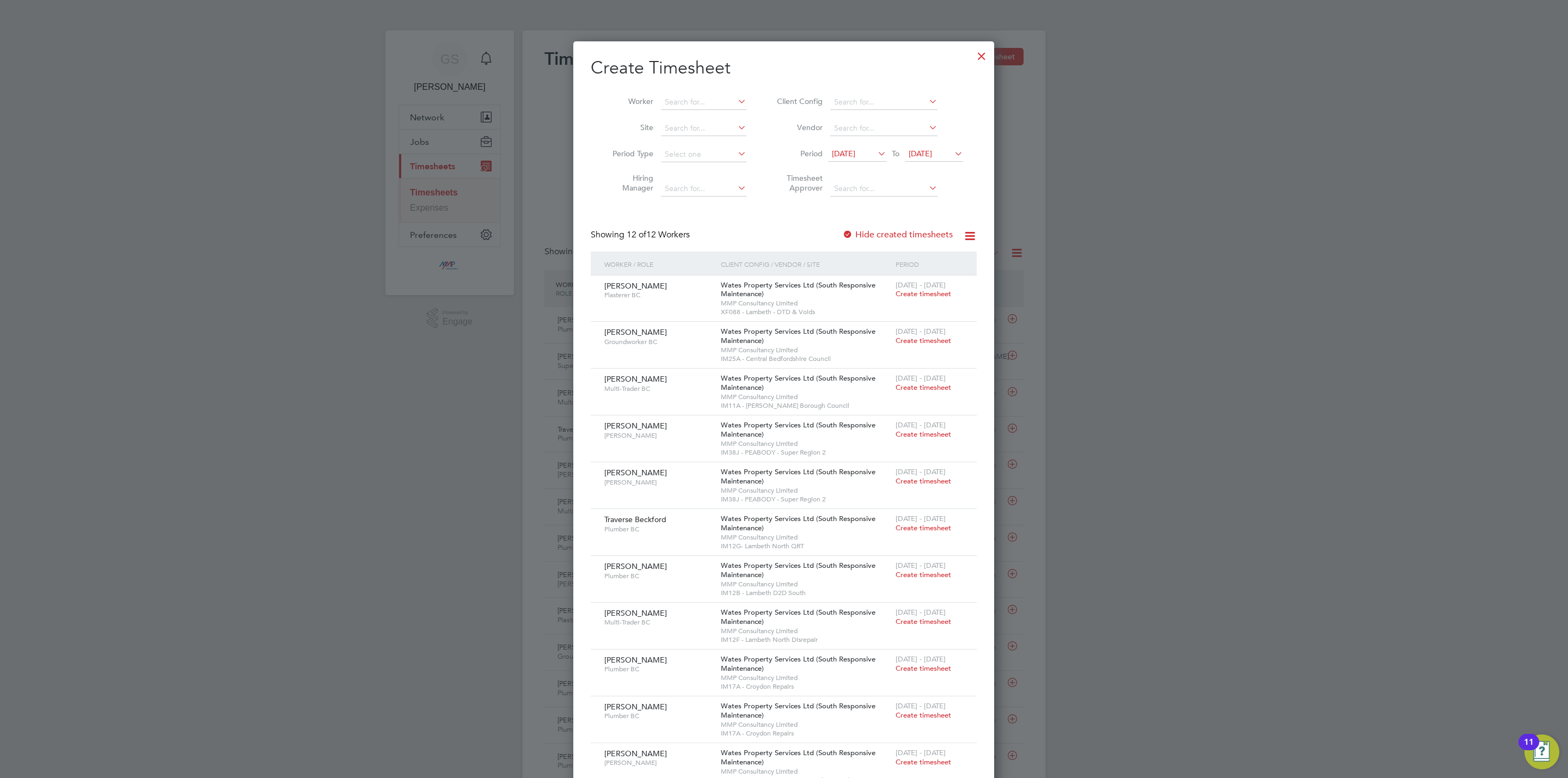
click at [982, 56] on div at bounding box center [982, 54] width 19 height 19
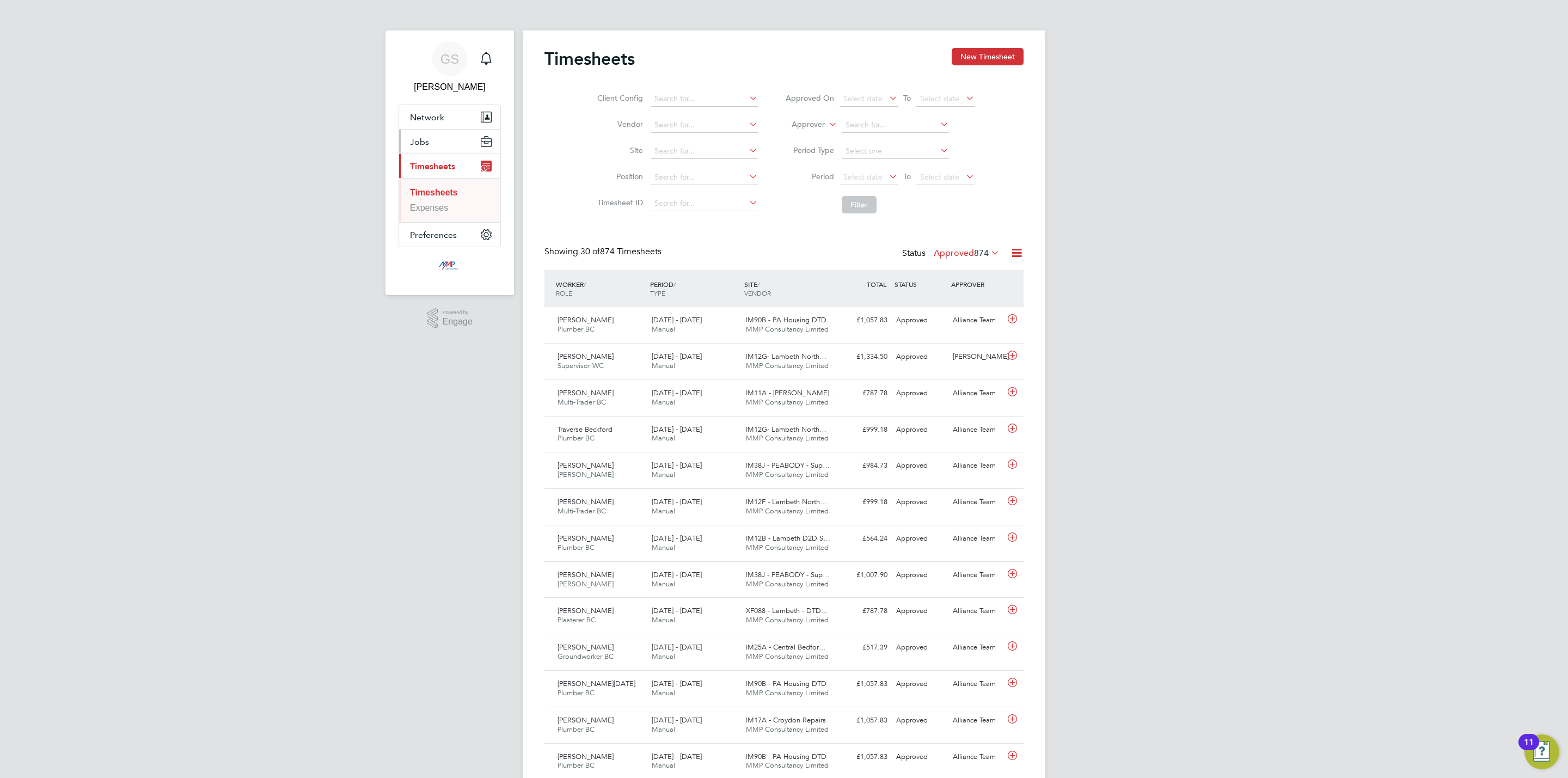
click at [441, 144] on button "Jobs" at bounding box center [450, 141] width 101 height 24
click at [441, 184] on link "Vacancies" at bounding box center [430, 183] width 40 height 9
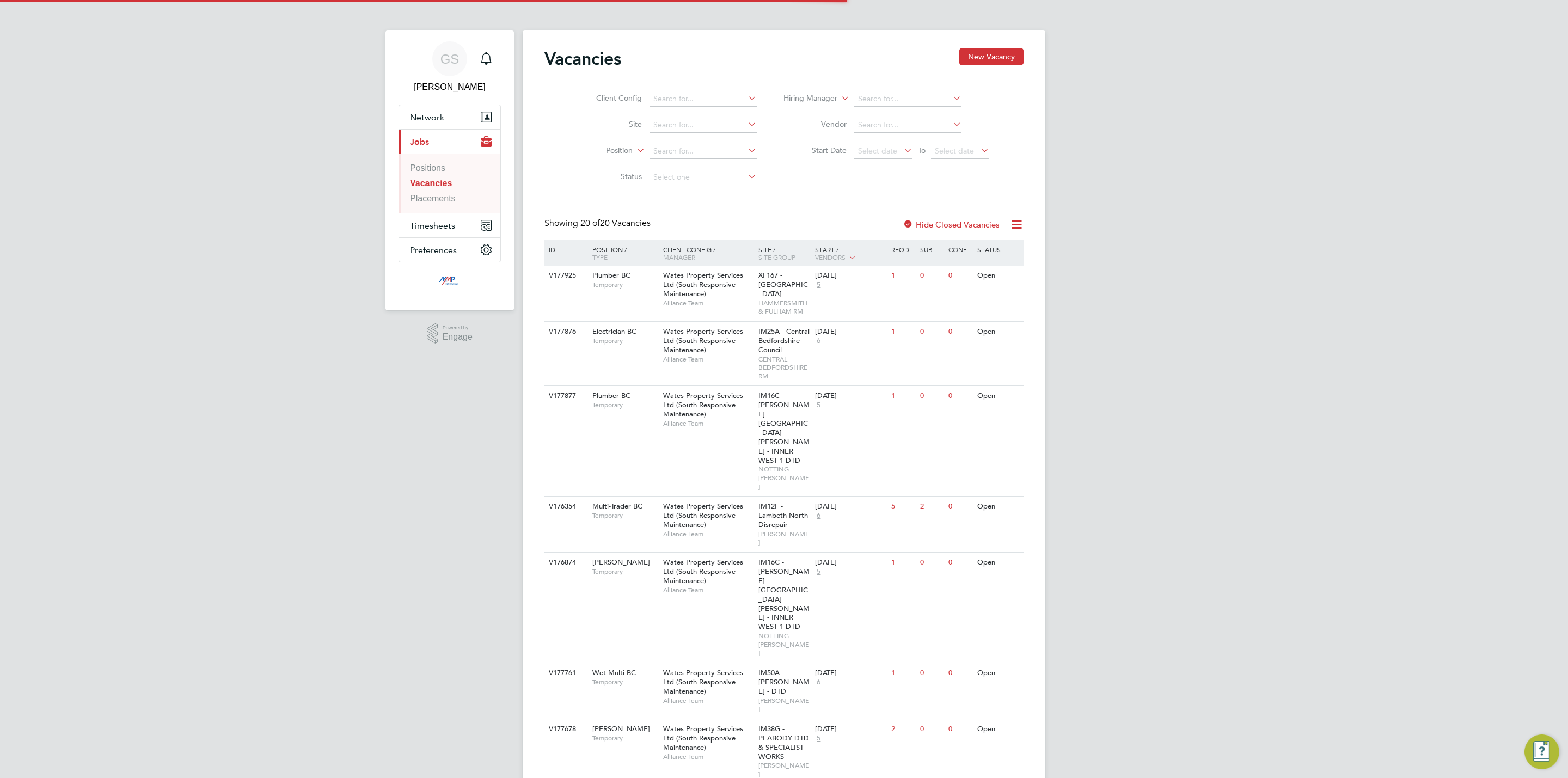
click at [429, 182] on link "Vacancies" at bounding box center [431, 183] width 42 height 9
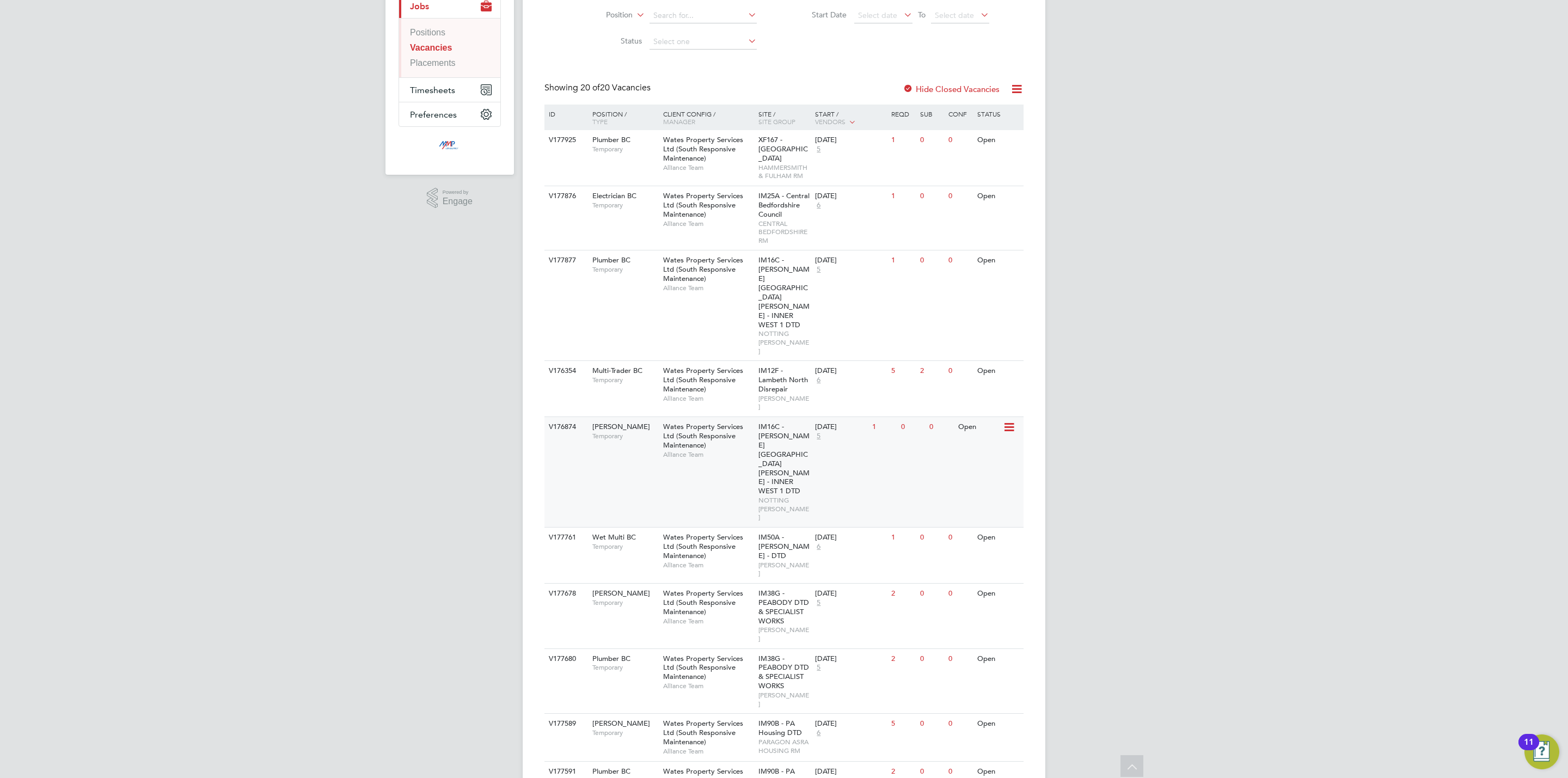
scroll to position [163, 0]
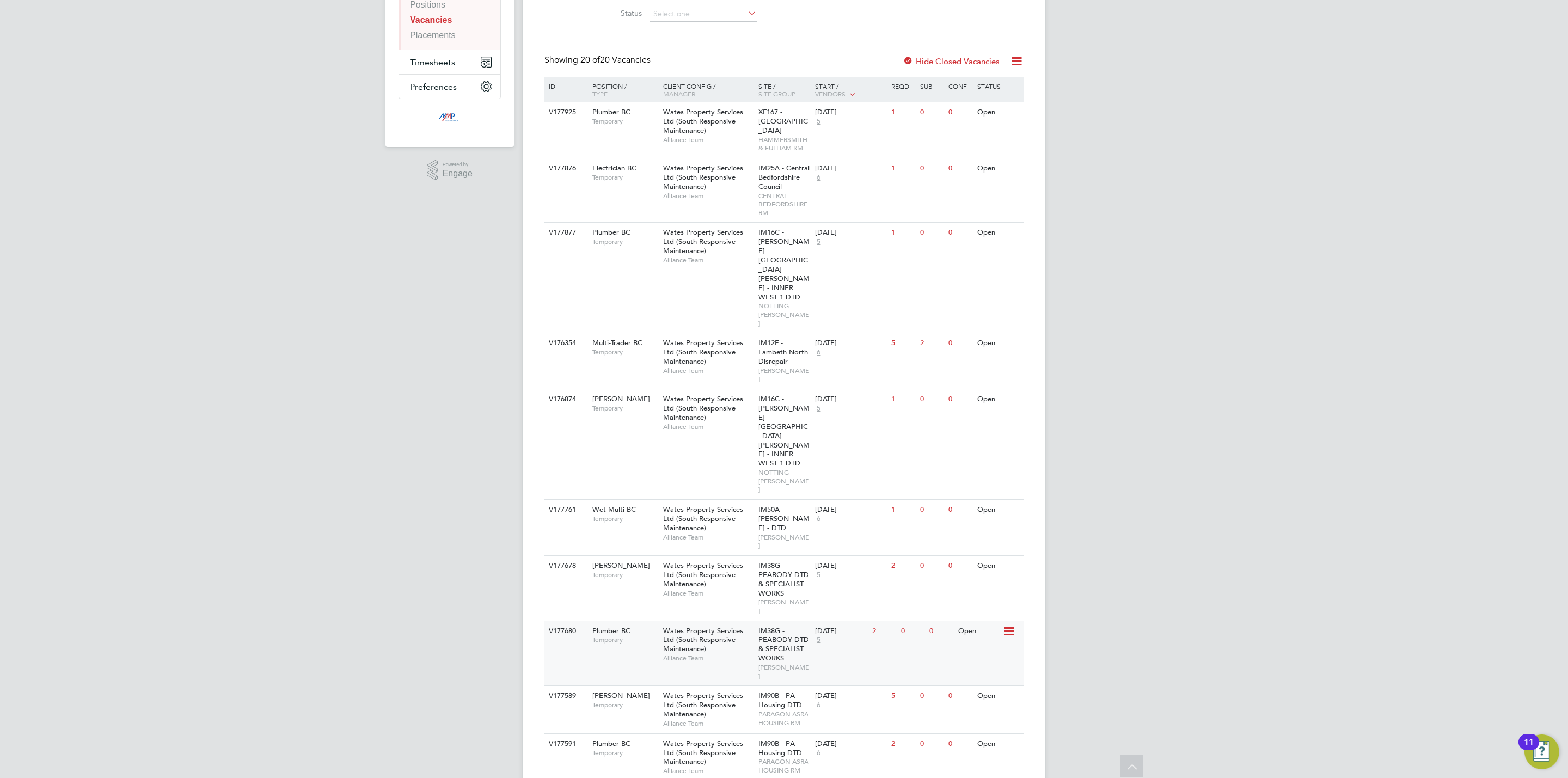
click at [713, 626] on span "Wates Property Services Ltd (South Responsive Maintenance)" at bounding box center [702, 640] width 80 height 28
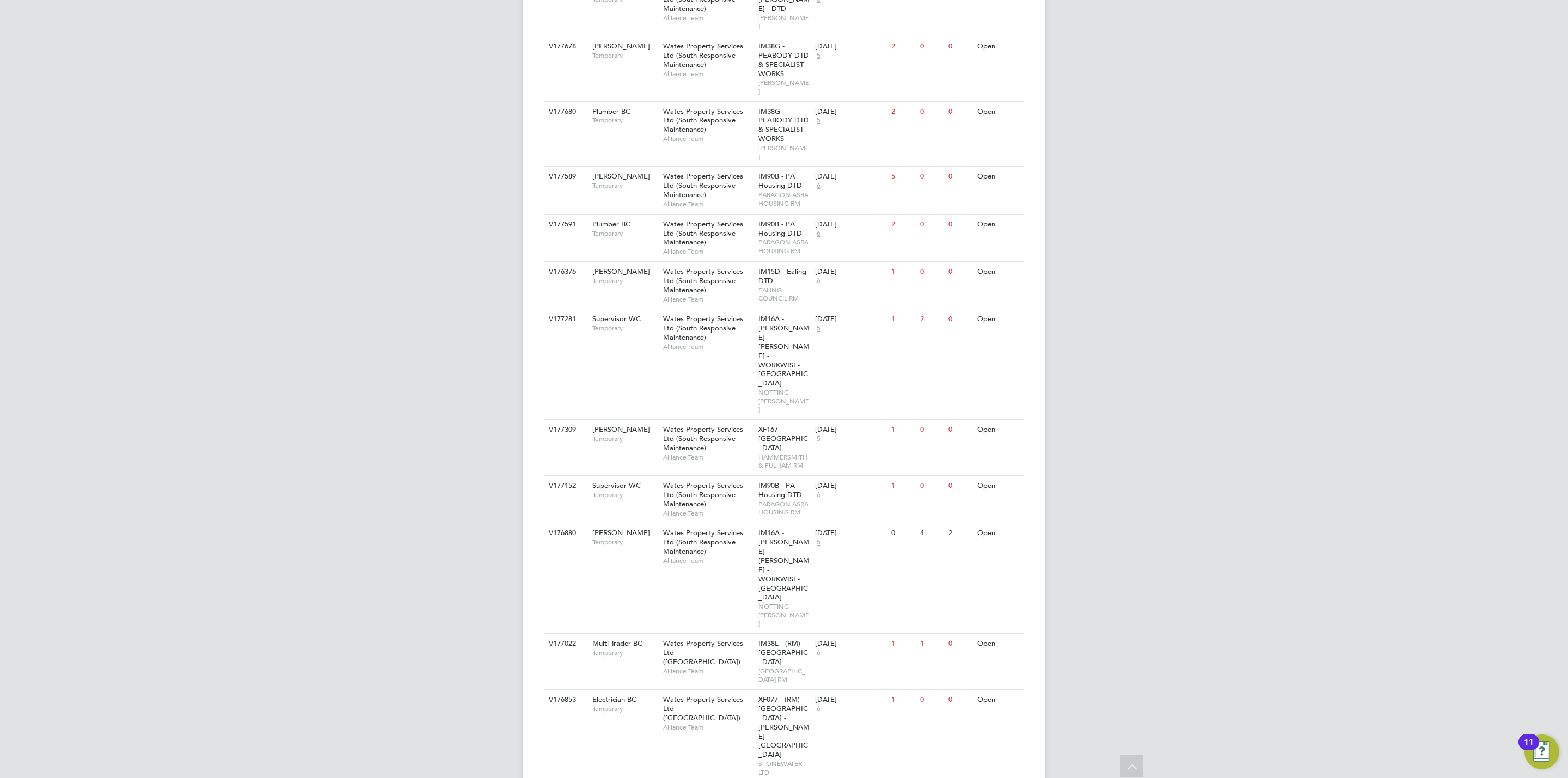
scroll to position [685, 0]
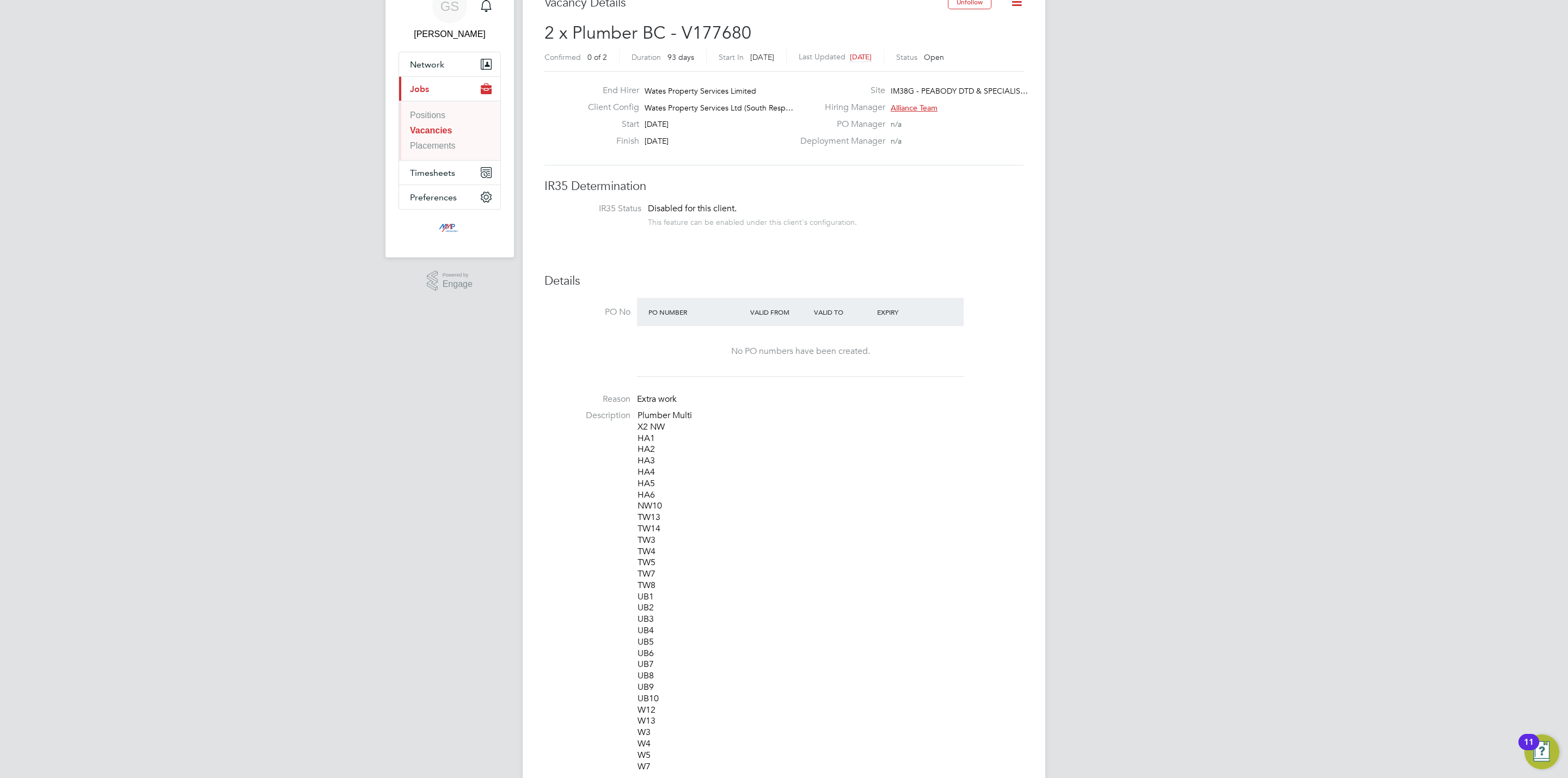
scroll to position [82, 0]
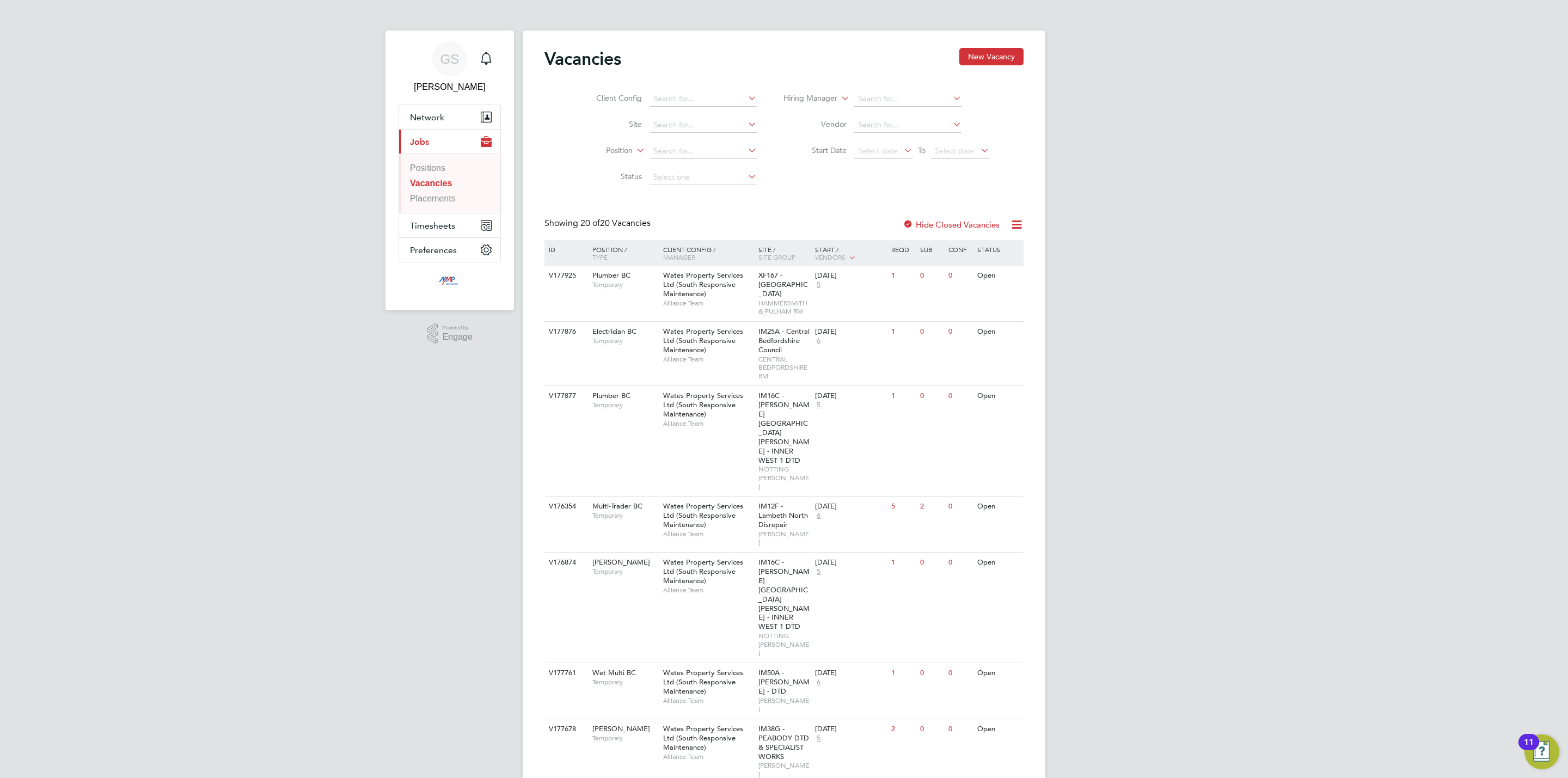
click at [438, 188] on link "Vacancies" at bounding box center [431, 183] width 42 height 9
click at [448, 200] on link "Placements" at bounding box center [433, 198] width 46 height 9
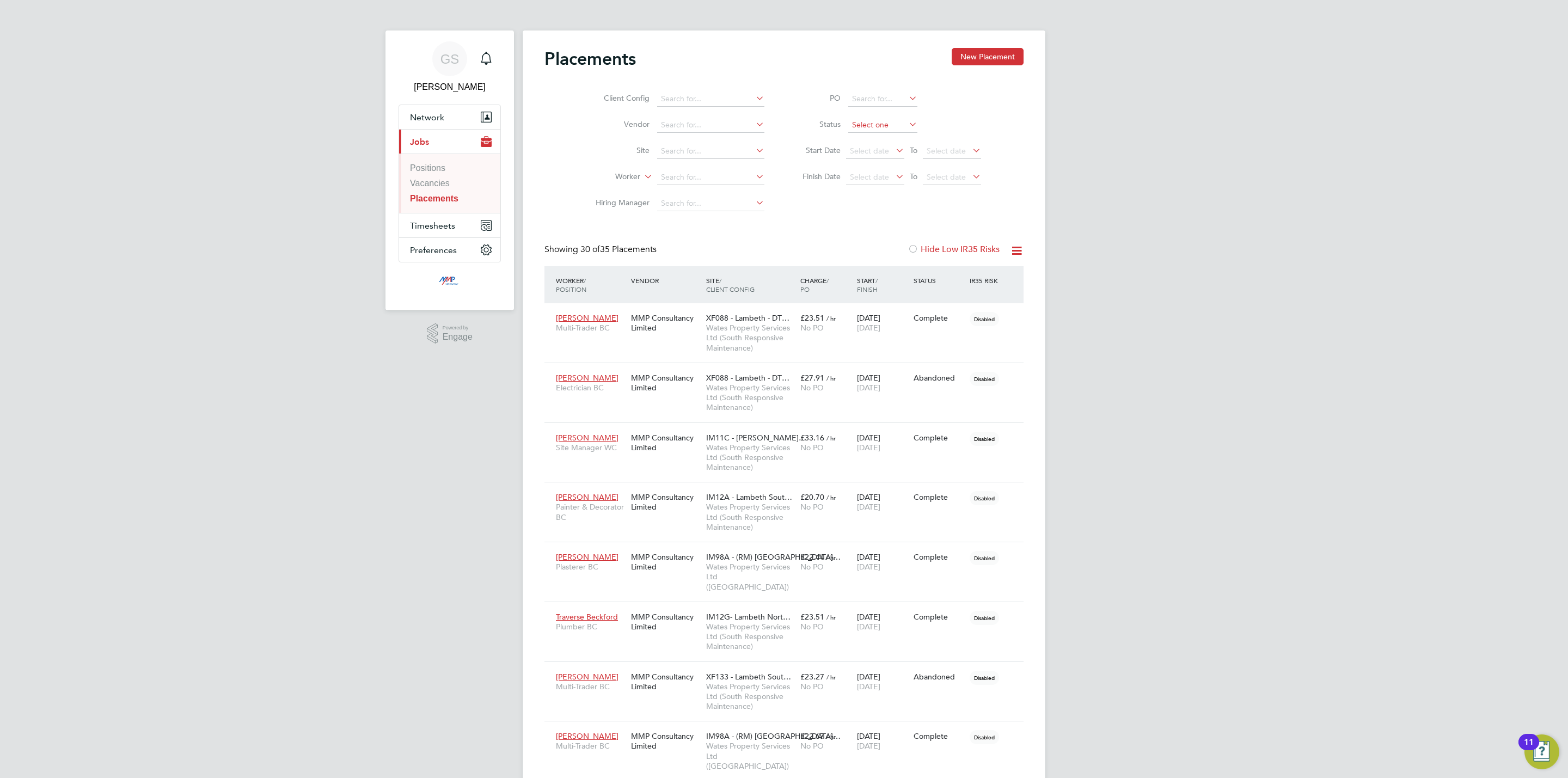
click at [864, 118] on input at bounding box center [883, 125] width 69 height 15
click at [866, 138] on li "Active" at bounding box center [883, 140] width 70 height 14
type input "Active"
click at [438, 188] on link "Vacancies" at bounding box center [430, 183] width 40 height 9
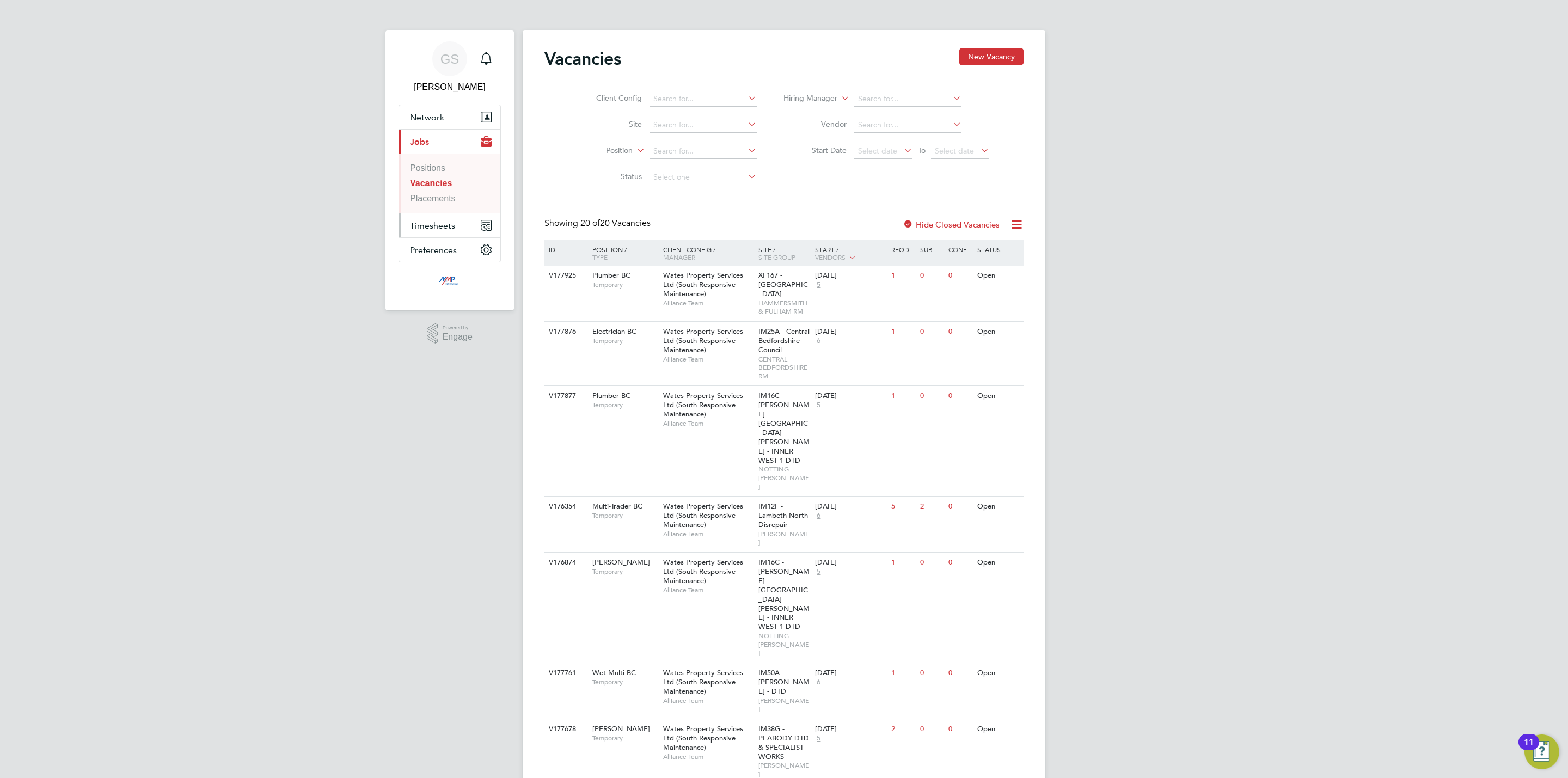
click at [443, 222] on span "Timesheets" at bounding box center [433, 225] width 45 height 10
click at [440, 189] on link "Timesheets" at bounding box center [432, 192] width 44 height 9
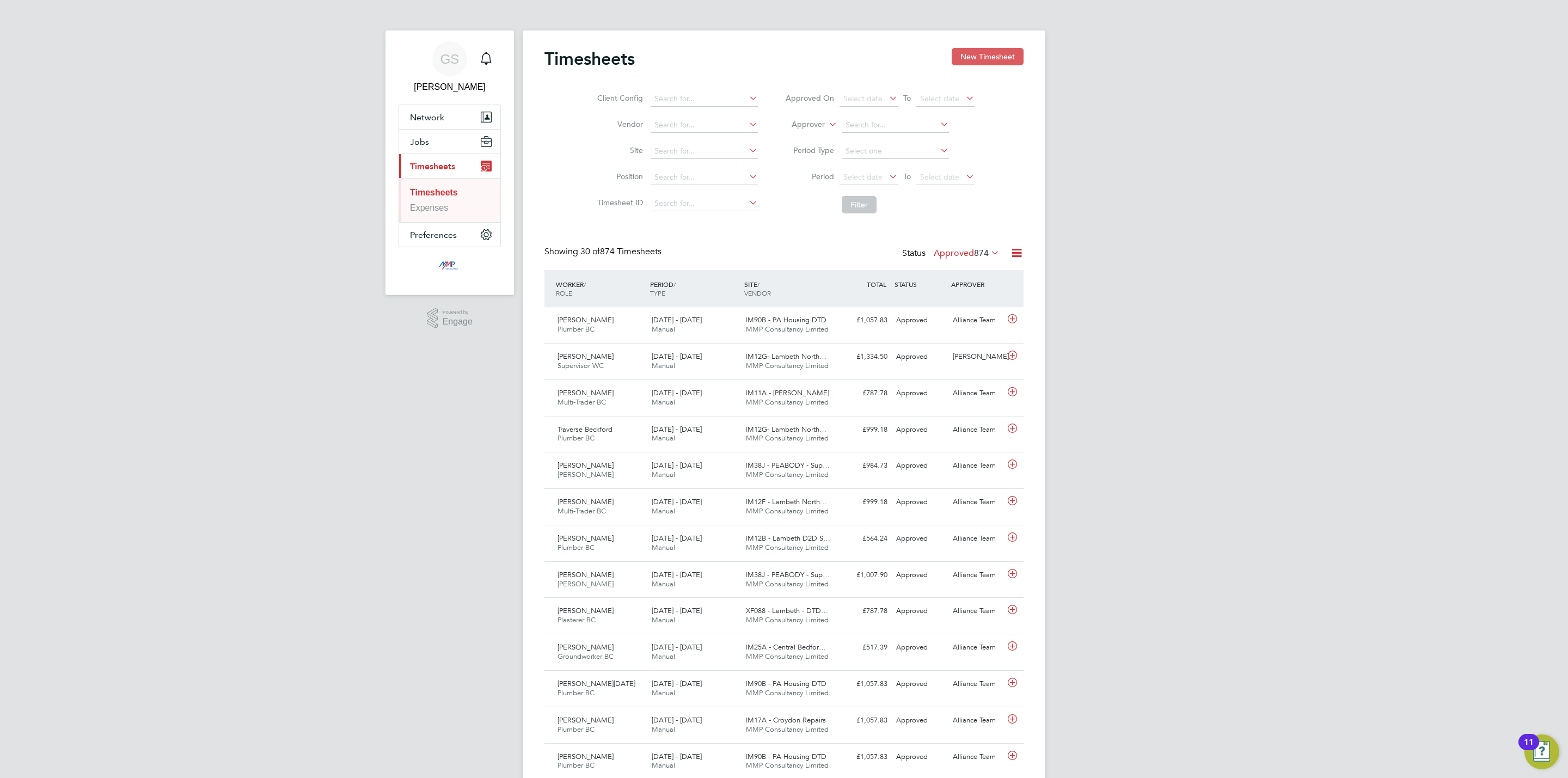
click at [1003, 64] on button "New Timesheet" at bounding box center [987, 57] width 72 height 18
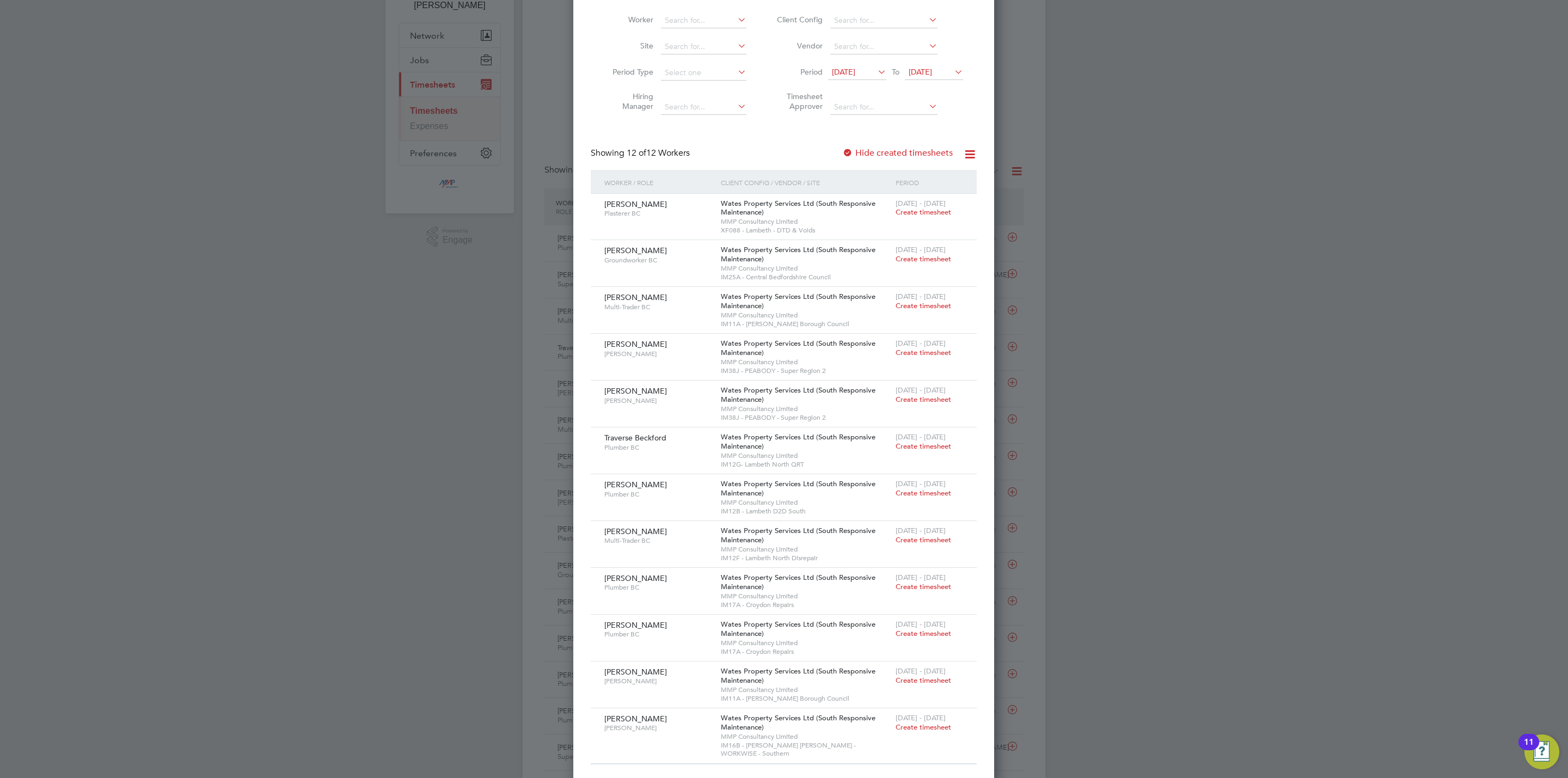
click at [891, 156] on label "Hide created timesheets" at bounding box center [898, 153] width 111 height 11
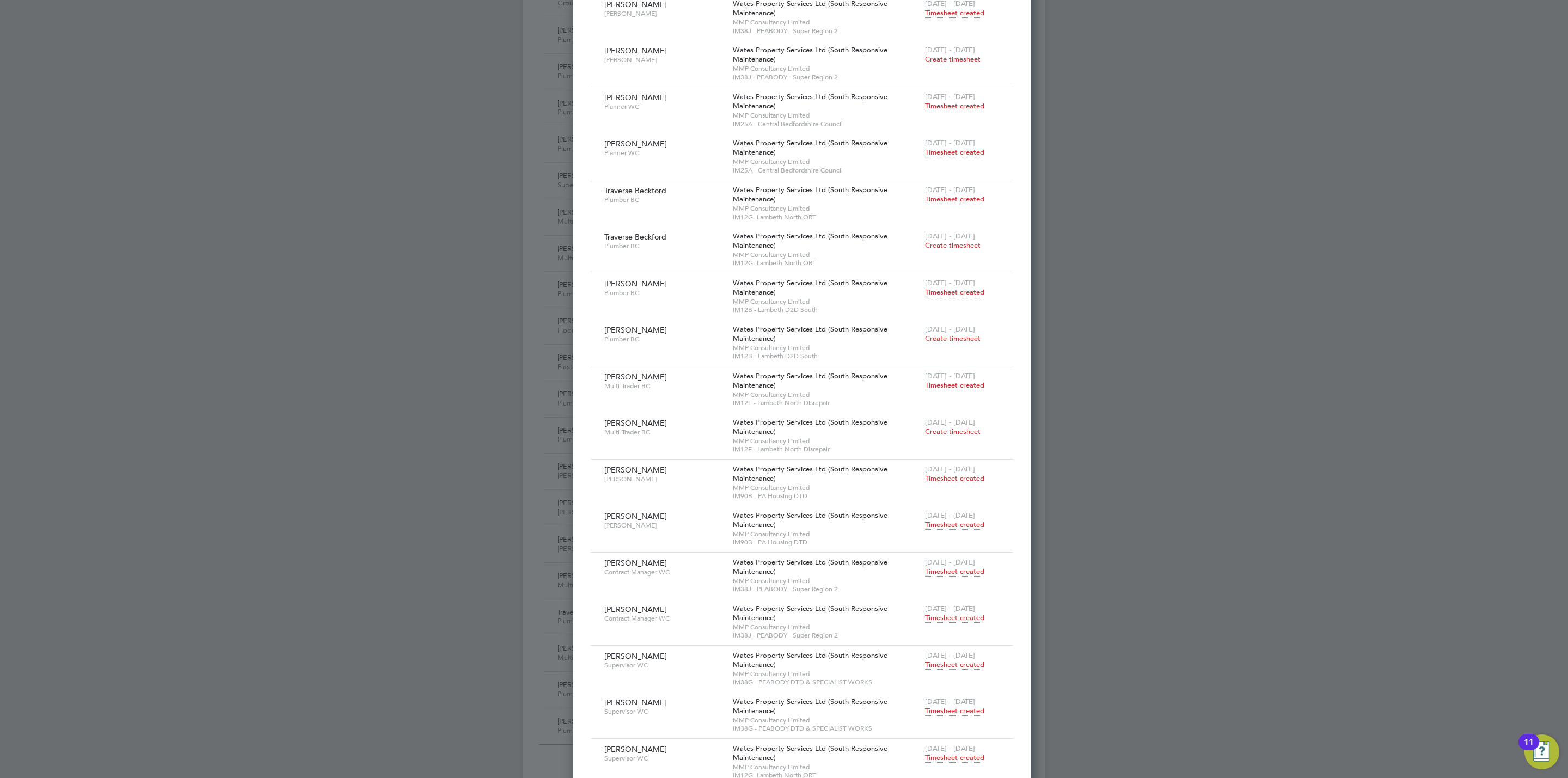
click at [934, 527] on span "Timesheet created" at bounding box center [954, 525] width 59 height 10
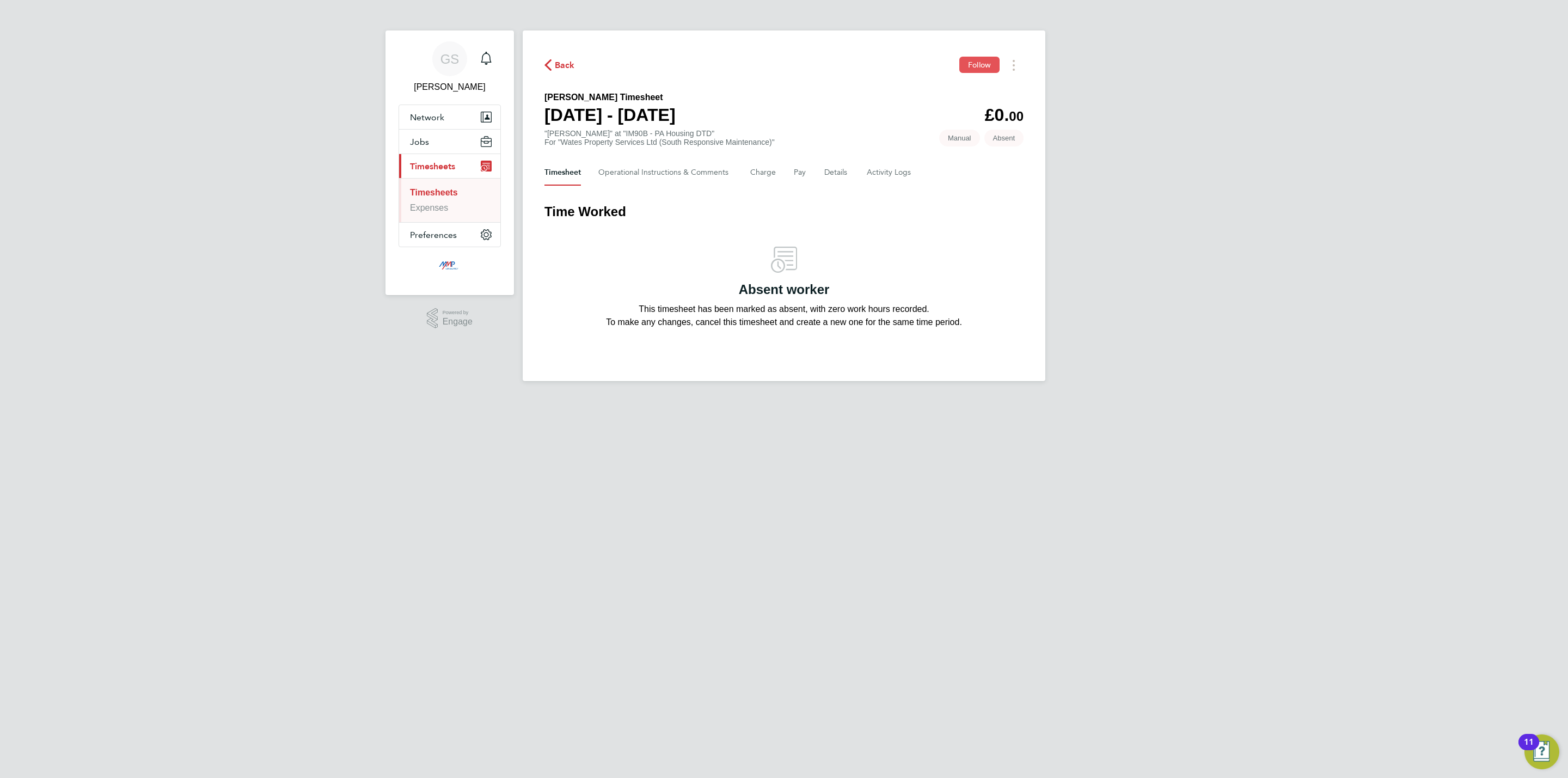
click at [959, 70] on button "Follow" at bounding box center [979, 65] width 40 height 16
click at [457, 194] on link "Timesheets" at bounding box center [434, 192] width 48 height 9
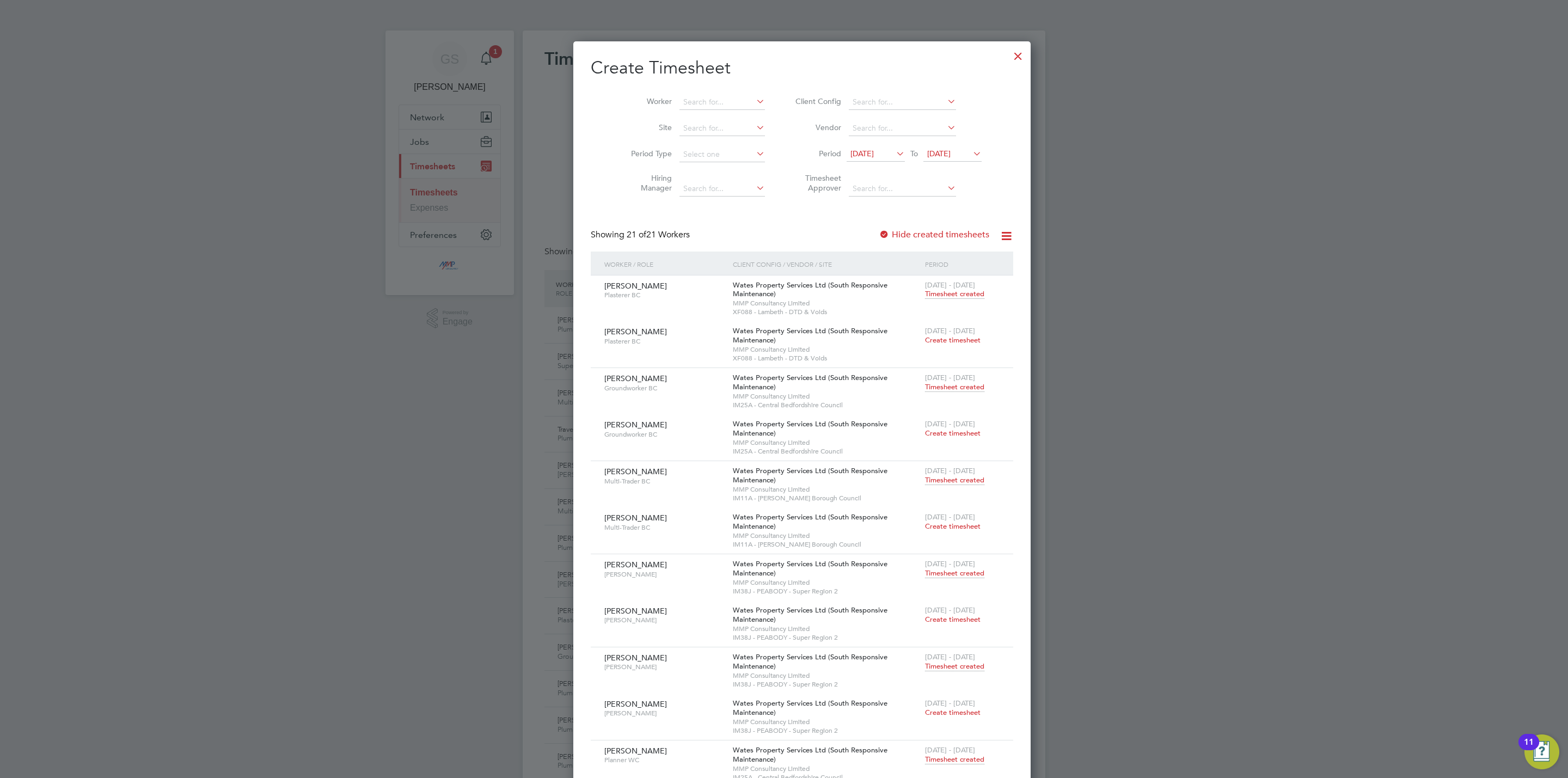
click at [1009, 56] on div at bounding box center [1018, 54] width 19 height 19
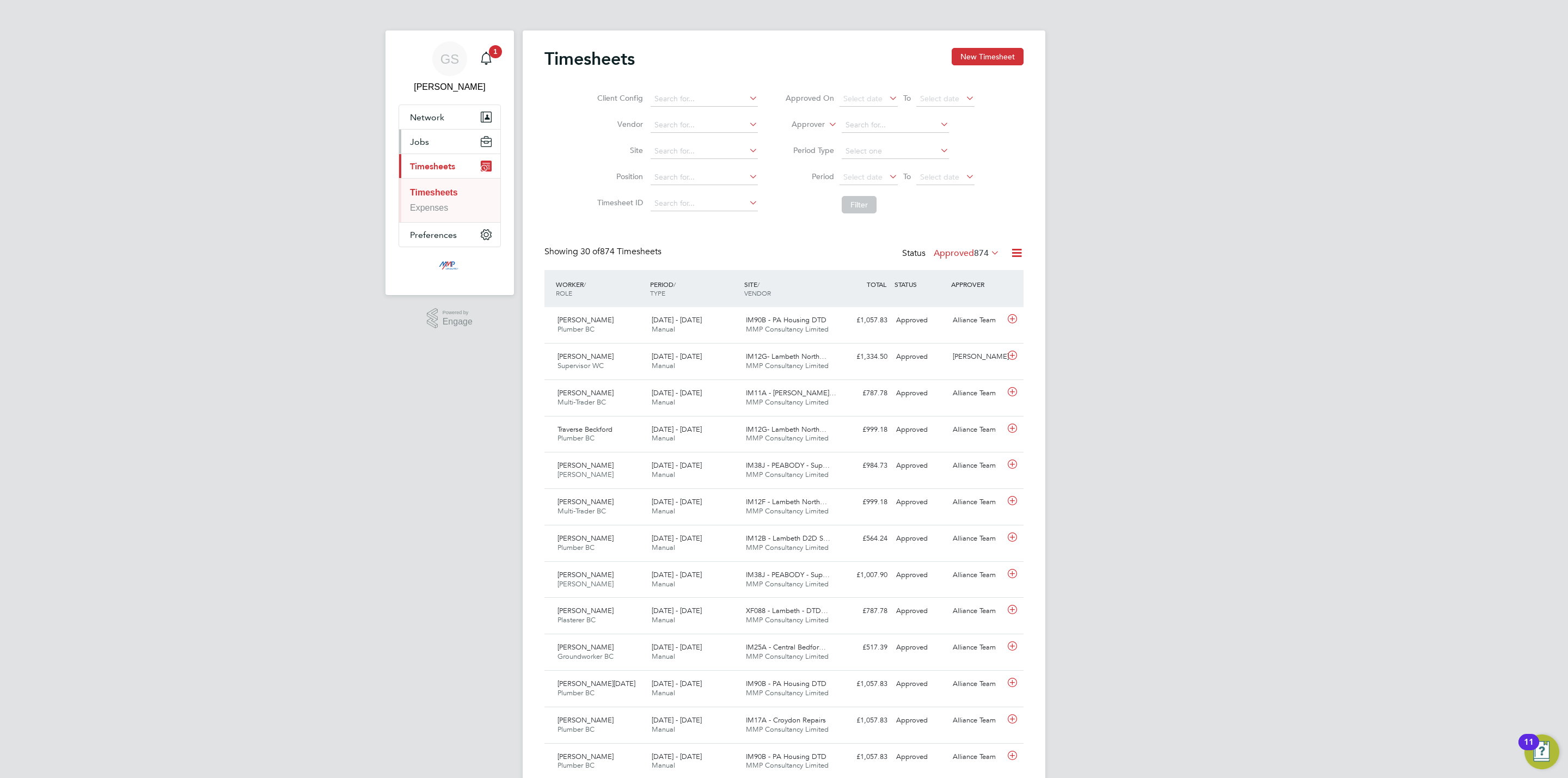
click at [430, 134] on button "Jobs" at bounding box center [450, 141] width 101 height 24
click at [432, 183] on link "Vacancies" at bounding box center [430, 183] width 40 height 9
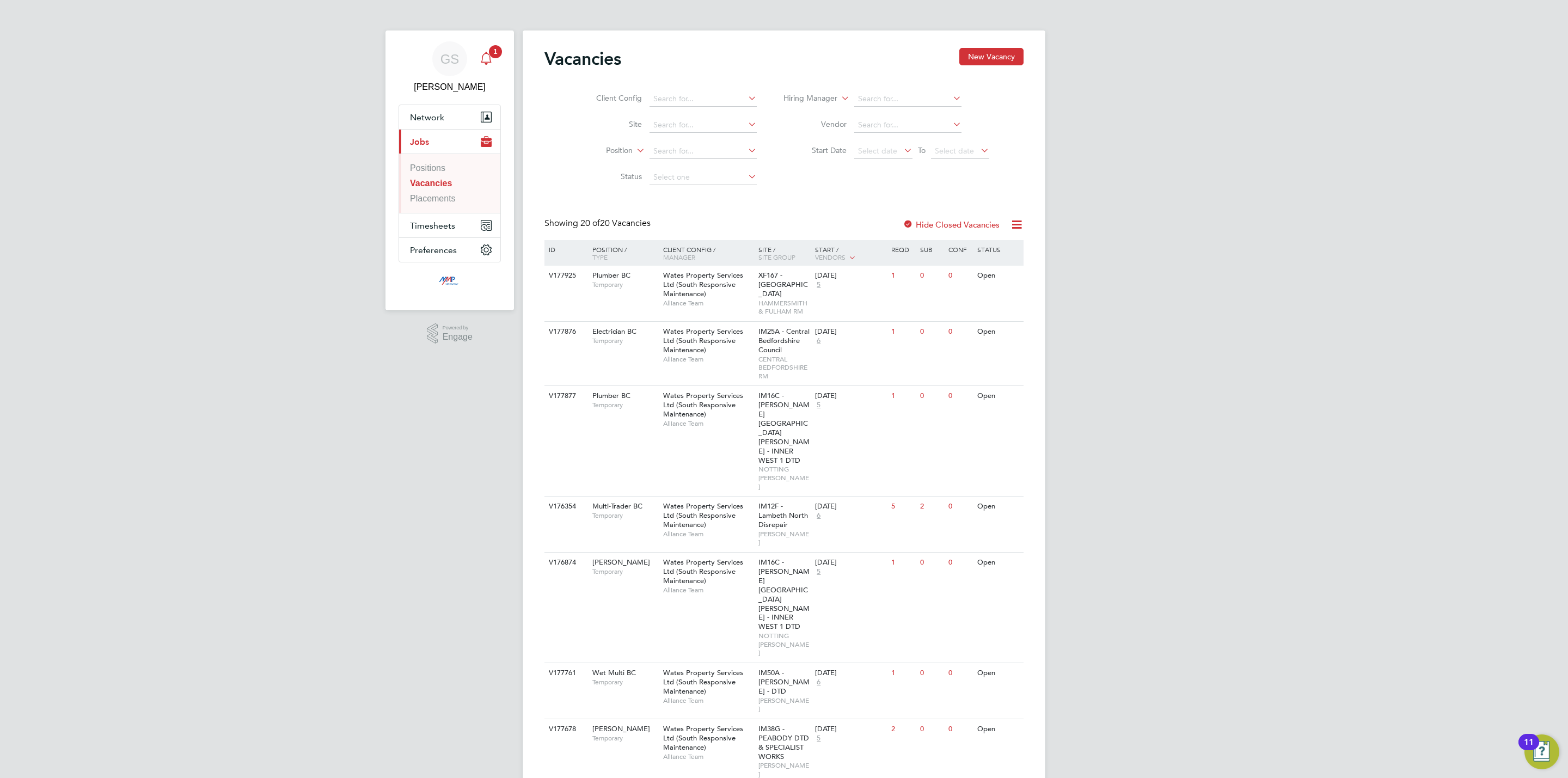
click at [489, 61] on icon "Main navigation" at bounding box center [486, 58] width 13 height 13
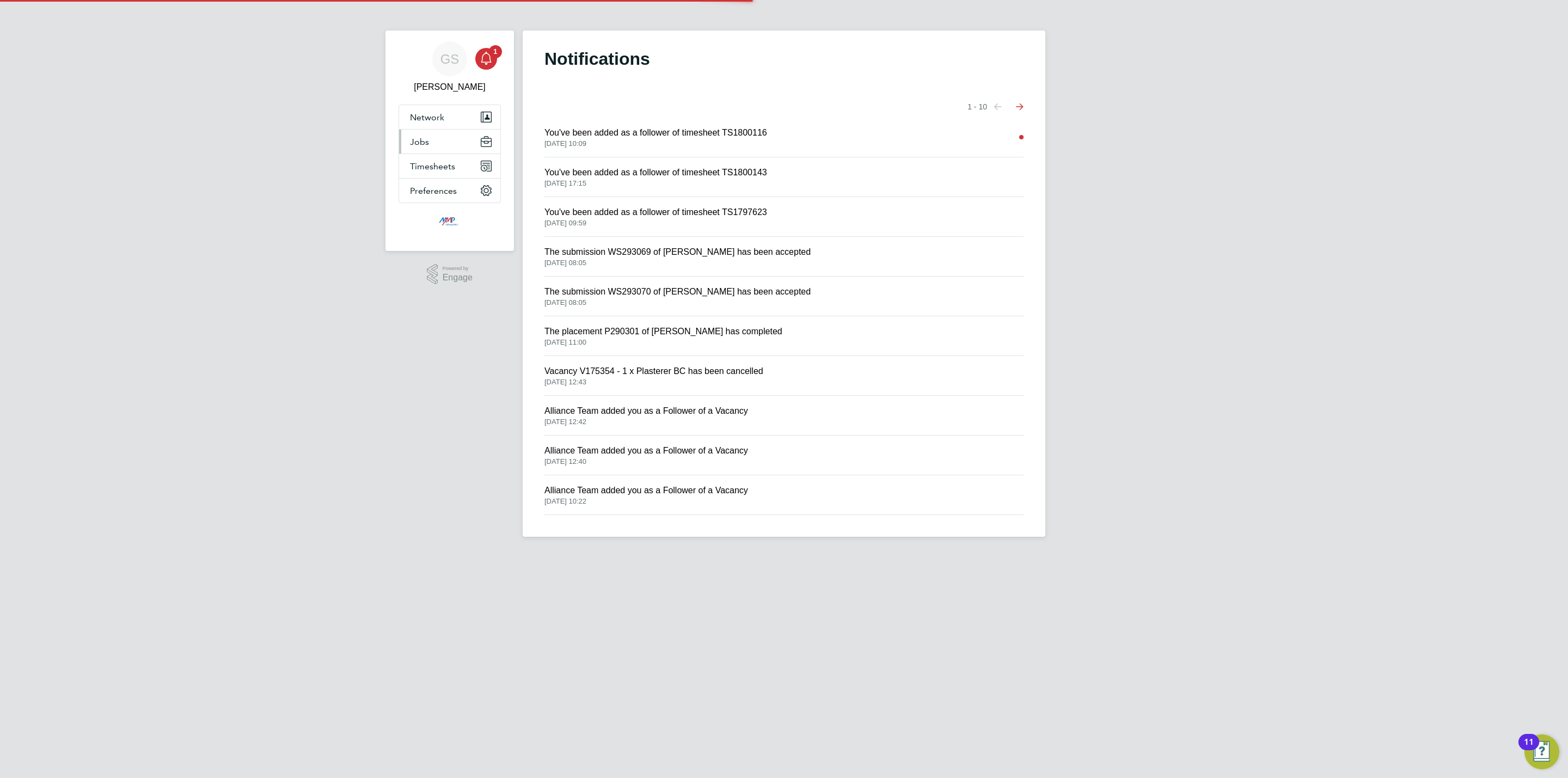
click at [441, 146] on button "Jobs" at bounding box center [450, 141] width 101 height 24
click at [441, 187] on link "Vacancies" at bounding box center [430, 183] width 40 height 9
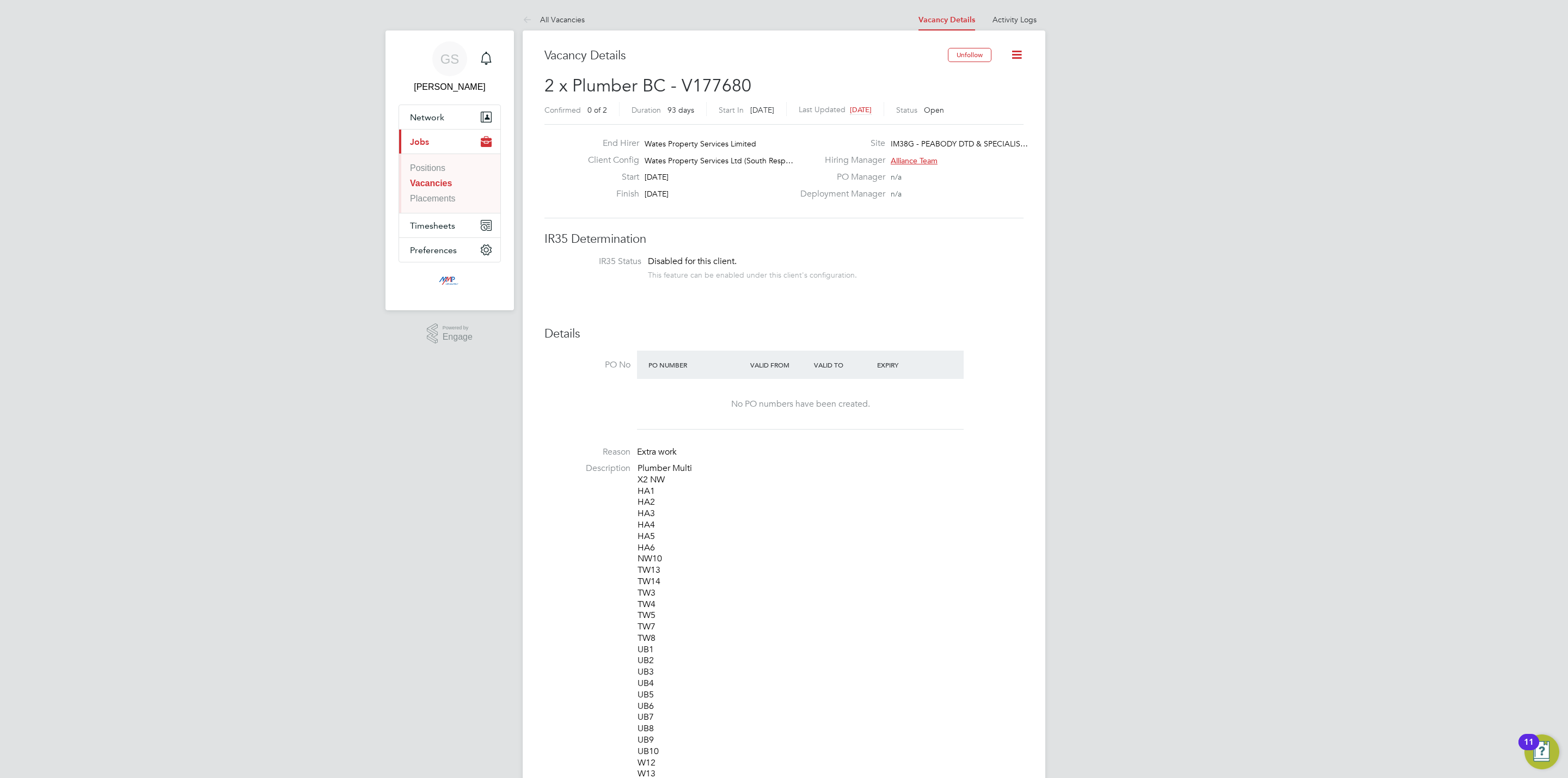
click at [440, 186] on link "Vacancies" at bounding box center [431, 183] width 42 height 9
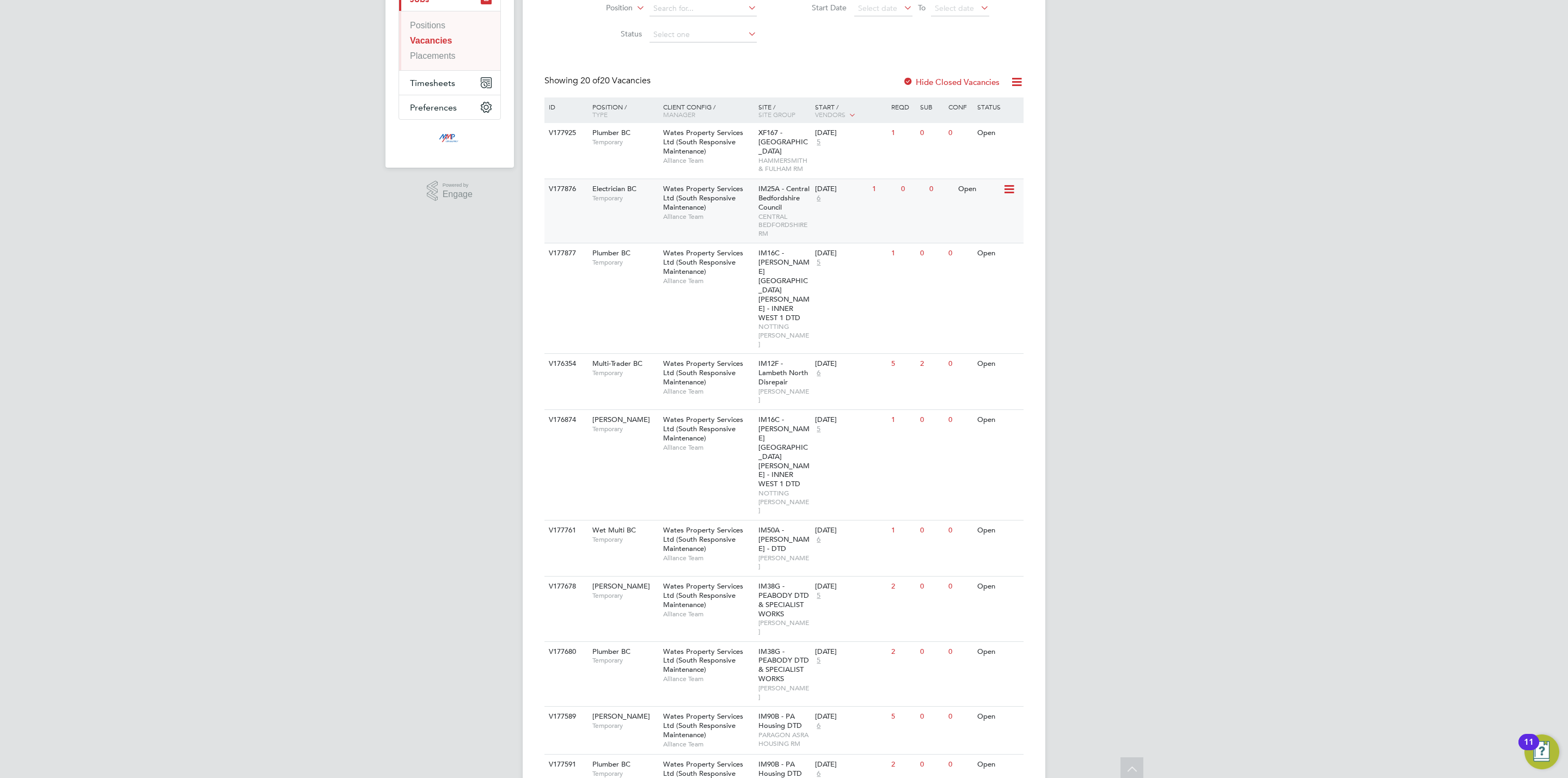
scroll to position [163, 0]
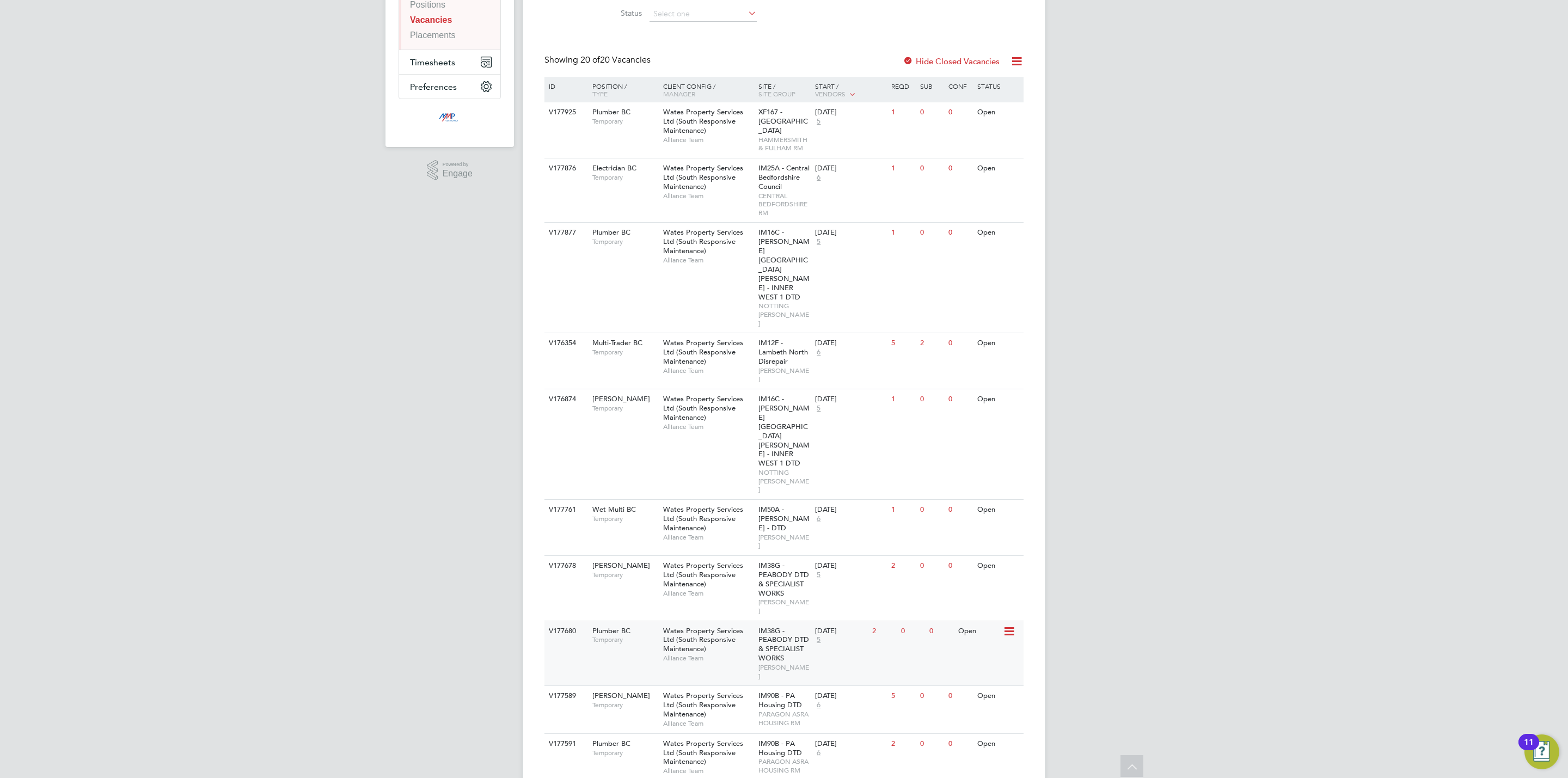
click at [788, 626] on span "IM38G - PEABODY DTD & SPECIALIST WORKS" at bounding box center [783, 645] width 51 height 37
